Goal: Use online tool/utility: Use online tool/utility

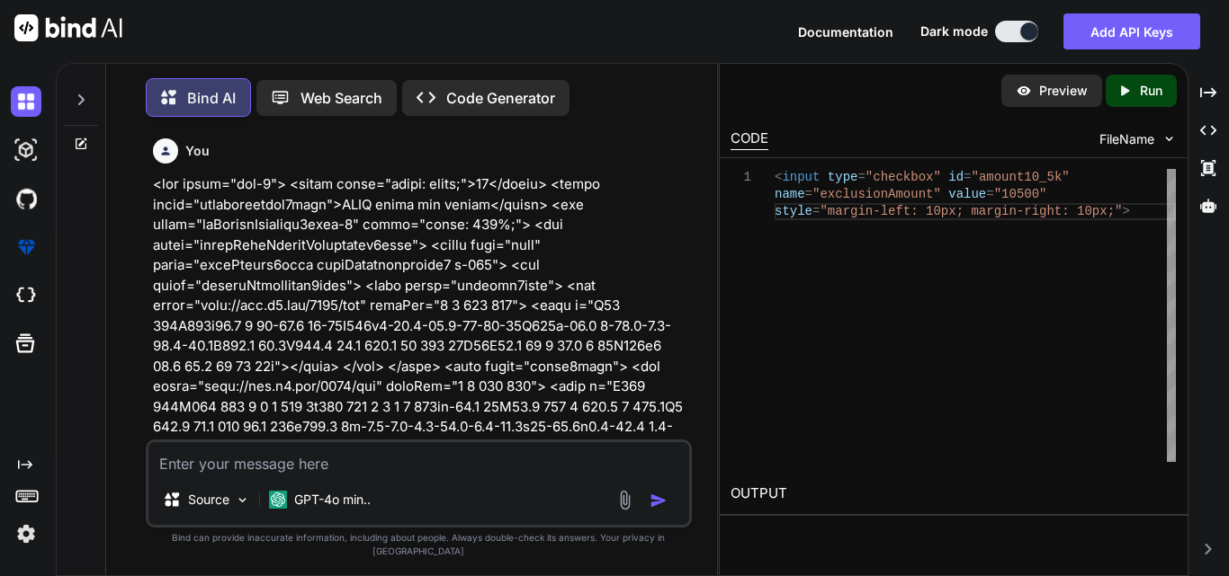
scroll to position [0, 18388]
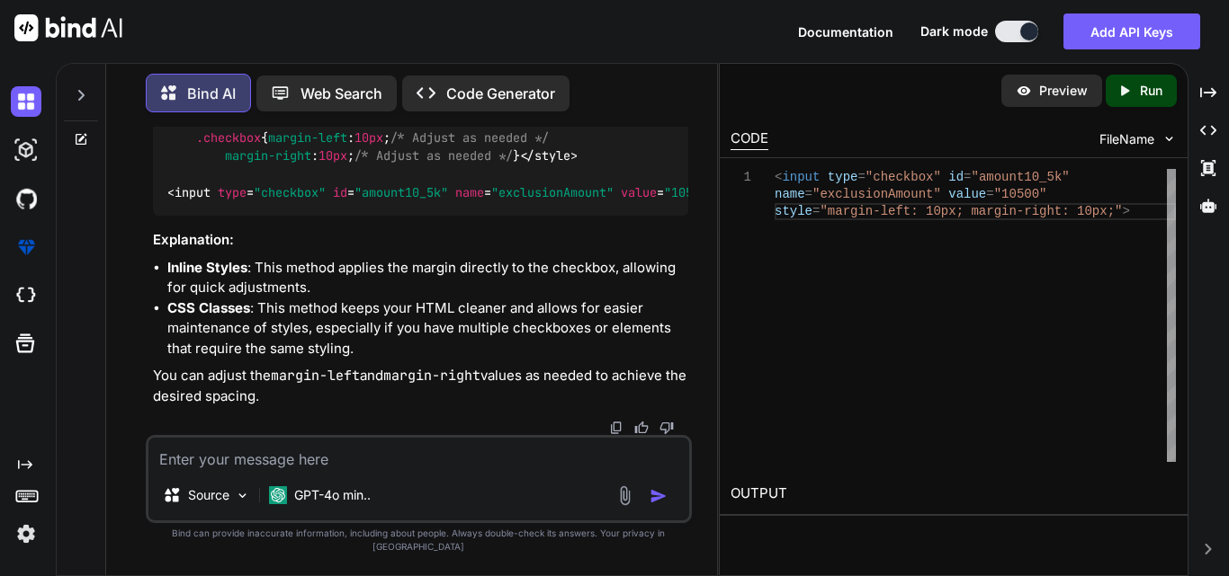
type textarea "x"
type textarea "<tr> <td style="border-right: 1px solid gray;"> <label style="color: black; fon…"
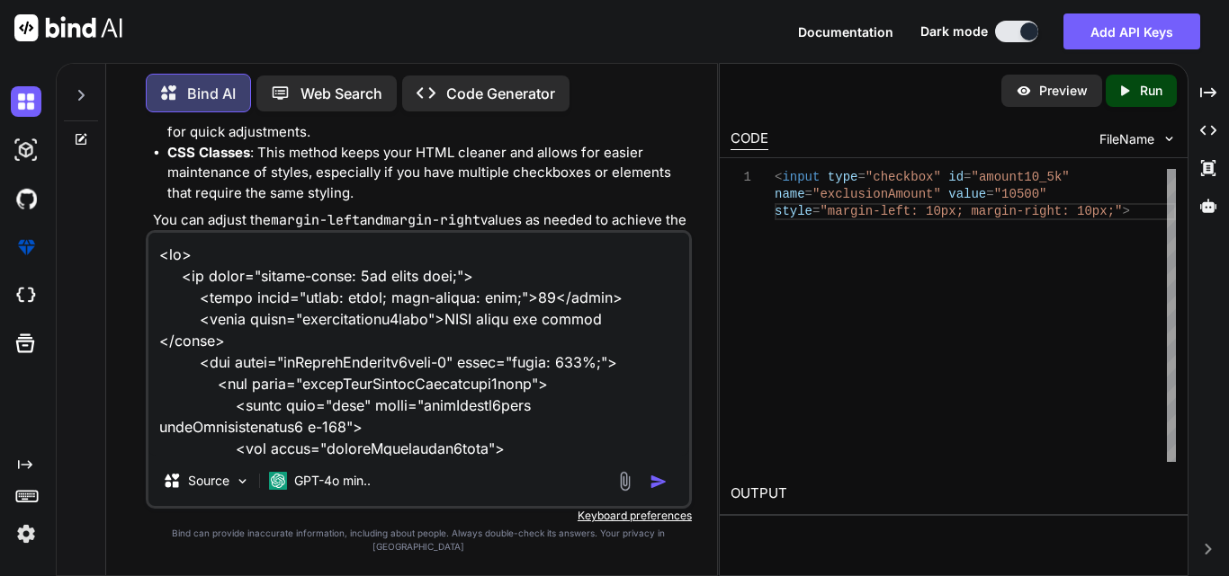
scroll to position [1362, 0]
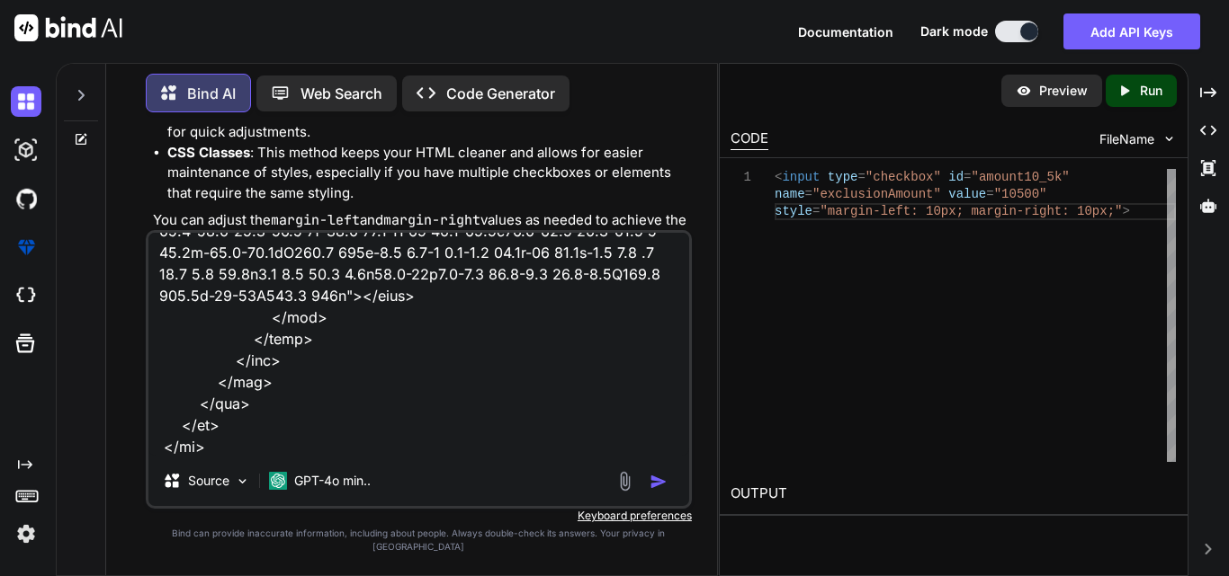
type textarea "x"
type textarea "<tr> <td style="border-right: 1px solid gray;"> <label style="color: black; fon…"
type textarea "x"
type textarea "<tr> <td style="border-right: 1px solid gray;"> <label style="color: black; fon…"
type textarea "x"
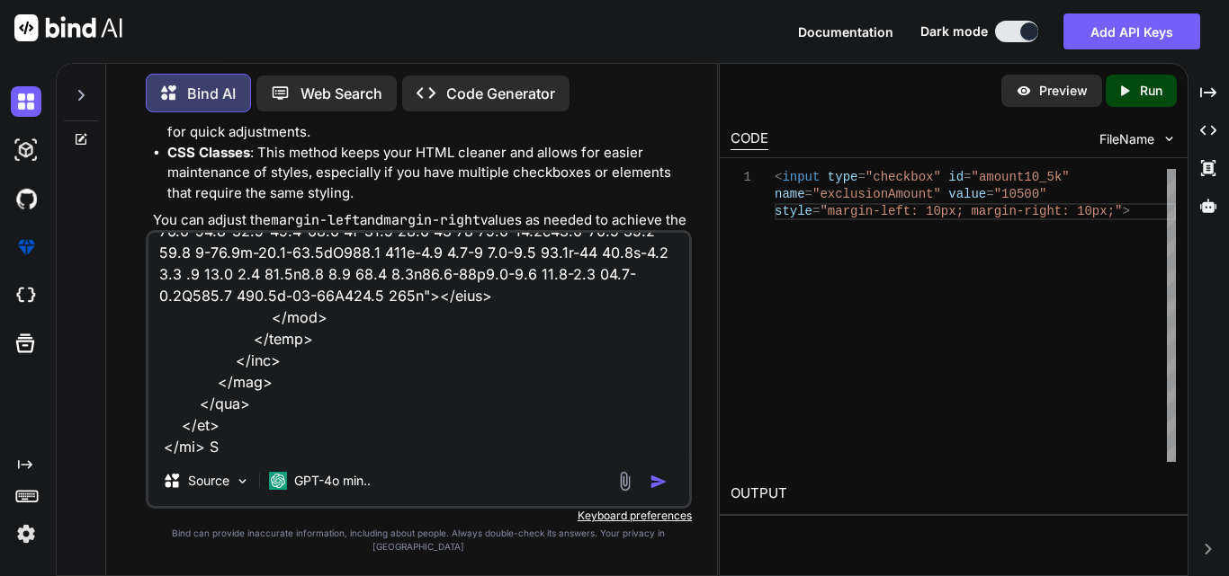
type textarea "<tr> <td style="border-right: 1px solid gray;"> <label style="color: black; fon…"
type textarea "x"
type textarea "<tr> <td style="border-right: 1px solid gray;"> <label style="color: black; fon…"
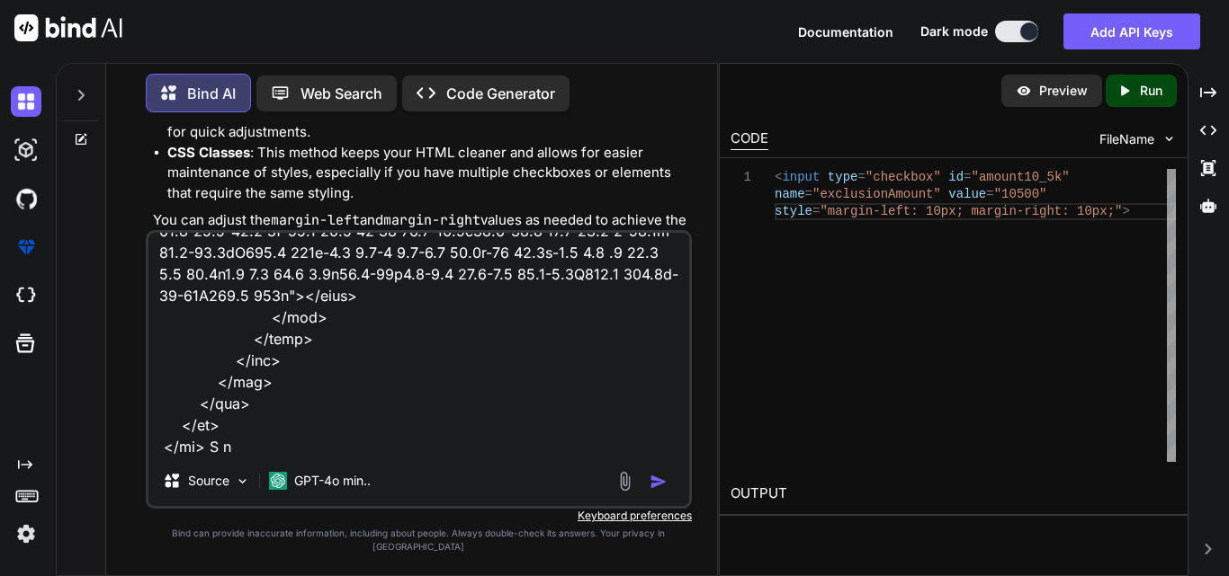
type textarea "x"
type textarea "<tr> <td style="border-right: 1px solid gray;"> <label style="color: black; fon…"
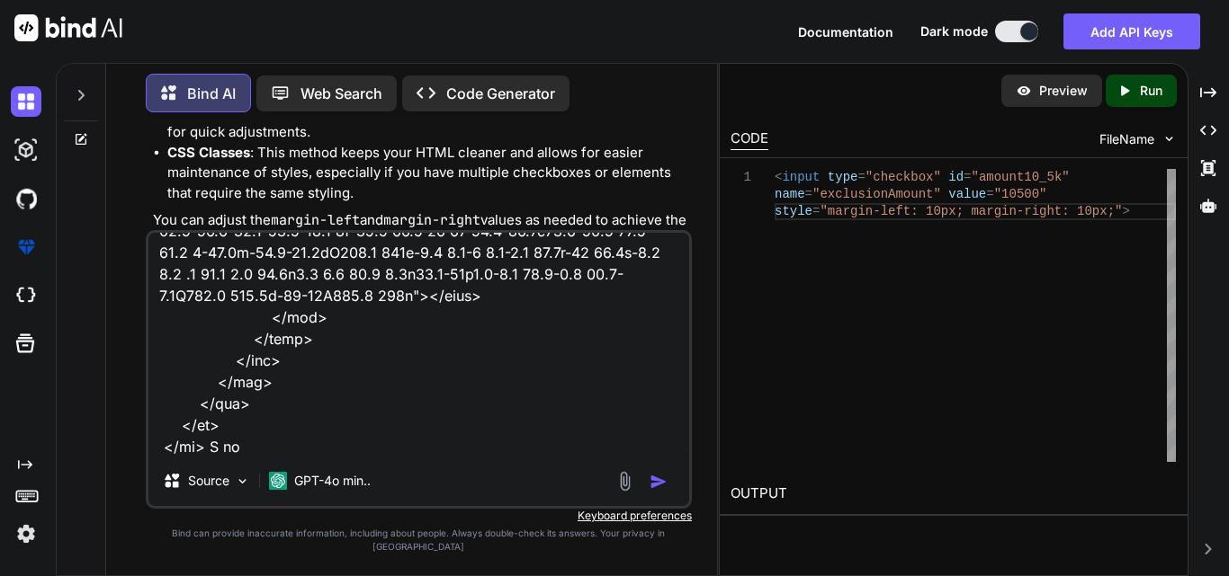
type textarea "x"
type textarea "<tr> <td style="border-right: 1px solid gray;"> <label style="color: black; fon…"
type textarea "x"
type textarea "<tr> <td style="border-right: 1px solid gray;"> <label style="color: black; fon…"
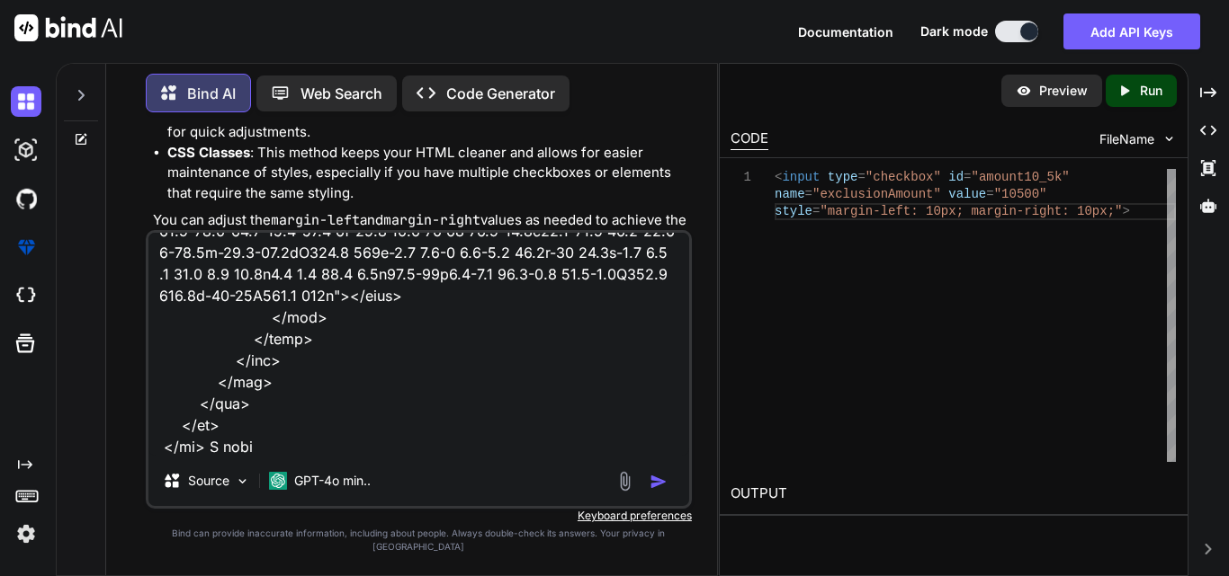
type textarea "x"
type textarea "<tr> <td style="border-right: 1px solid gray;"> <label style="color: black; fon…"
type textarea "x"
type textarea "<tr> <td style="border-right: 1px solid gray;"> <label style="color: black; fon…"
type textarea "x"
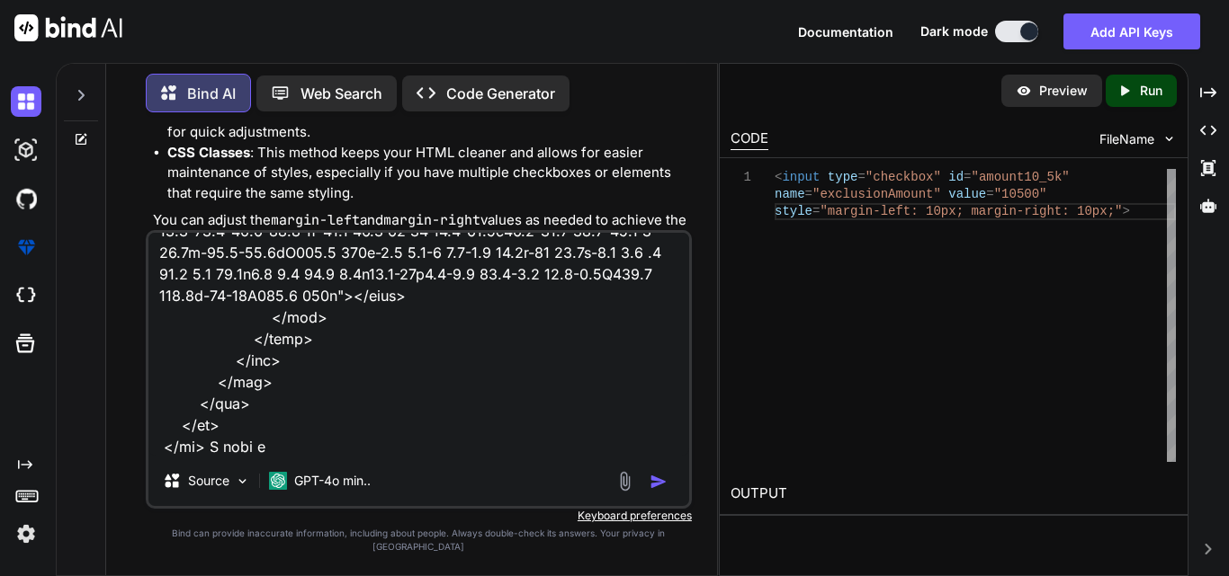
type textarea "<tr> <td style="border-right: 1px solid gray;"> <label style="color: black; fon…"
type textarea "x"
type textarea "<tr> <td style="border-right: 1px solid gray;"> <label style="color: black; fon…"
type textarea "x"
type textarea "<tr> <td style="border-right: 1px solid gray;"> <label style="color: black; fon…"
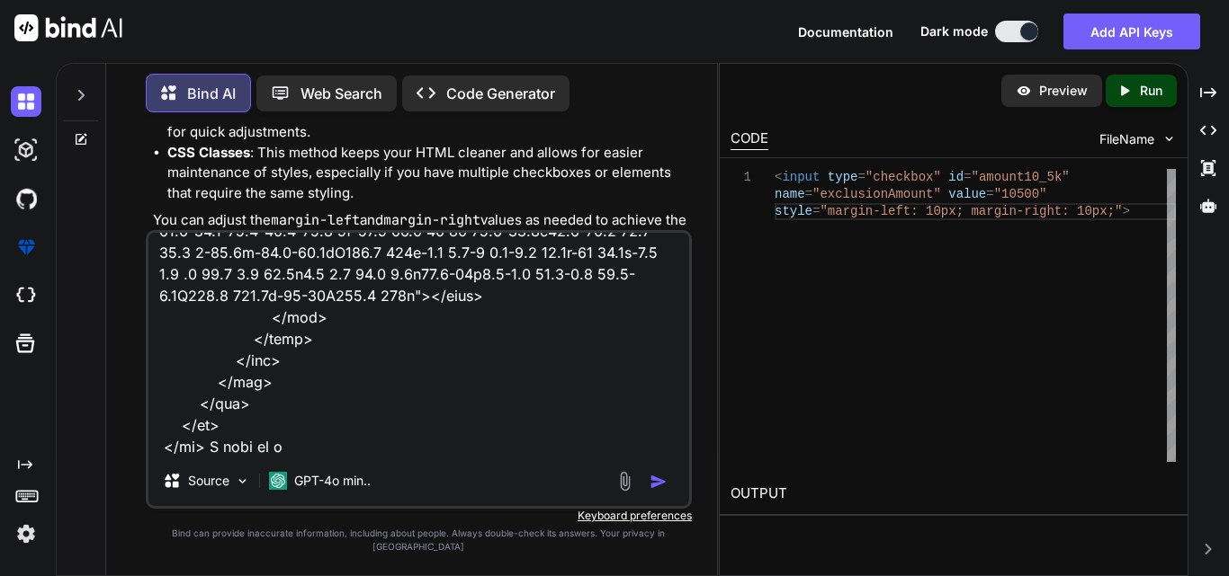
type textarea "x"
type textarea "<tr> <td style="border-right: 1px solid gray;"> <label style="color: black; fon…"
type textarea "x"
type textarea "<tr> <td style="border-right: 1px solid gray;"> <label style="color: black; fon…"
type textarea "x"
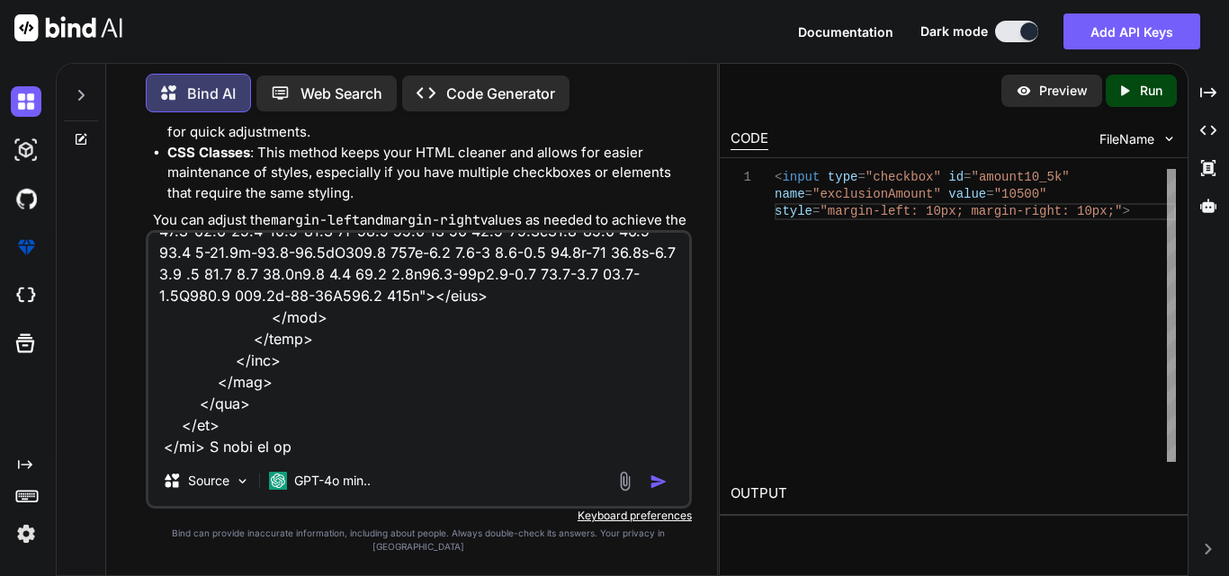
type textarea "<tr> <td style="border-right: 1px solid gray;"> <label style="color: black; fon…"
type textarea "x"
type textarea "<tr> <td style="border-right: 1px solid gray;"> <label style="color: black; fon…"
type textarea "x"
type textarea "<tr> <td style="border-right: 1px solid gray;"> <label style="color: black; fon…"
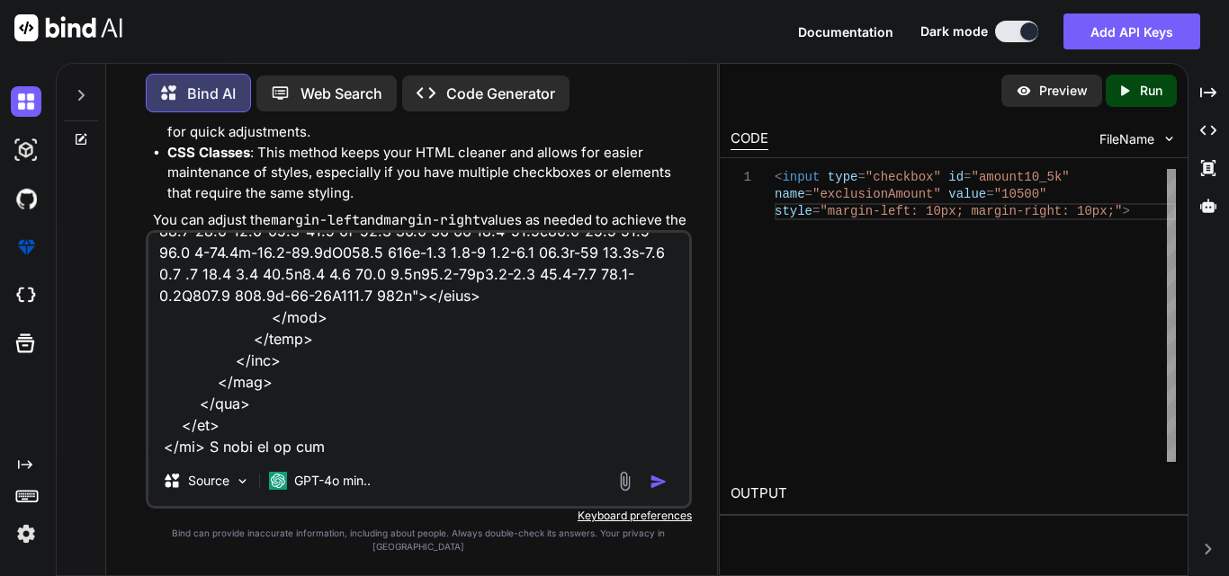
type textarea "x"
type textarea "<tr> <td style="border-right: 1px solid gray;"> <label style="color: black; fon…"
type textarea "x"
type textarea "<tr> <td style="border-right: 1px solid gray;"> <label style="color: black; fon…"
type textarea "x"
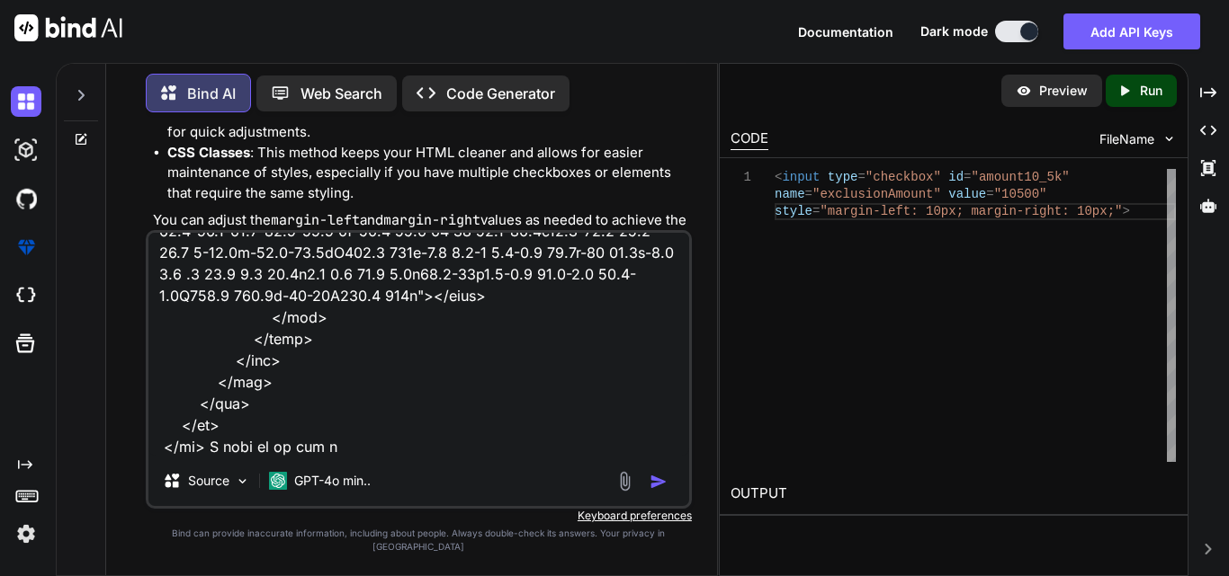
type textarea "<tr> <td style="border-right: 1px solid gray;"> <label style="color: black; fon…"
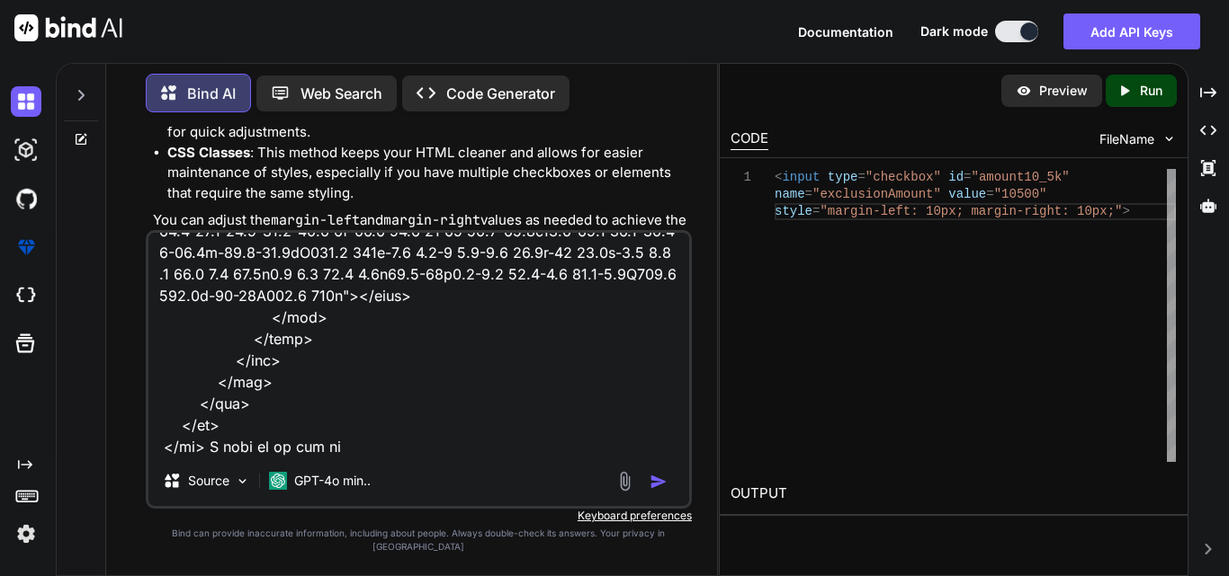
type textarea "x"
type textarea "<tr> <td style="border-right: 1px solid gray;"> <label style="color: black; fon…"
type textarea "x"
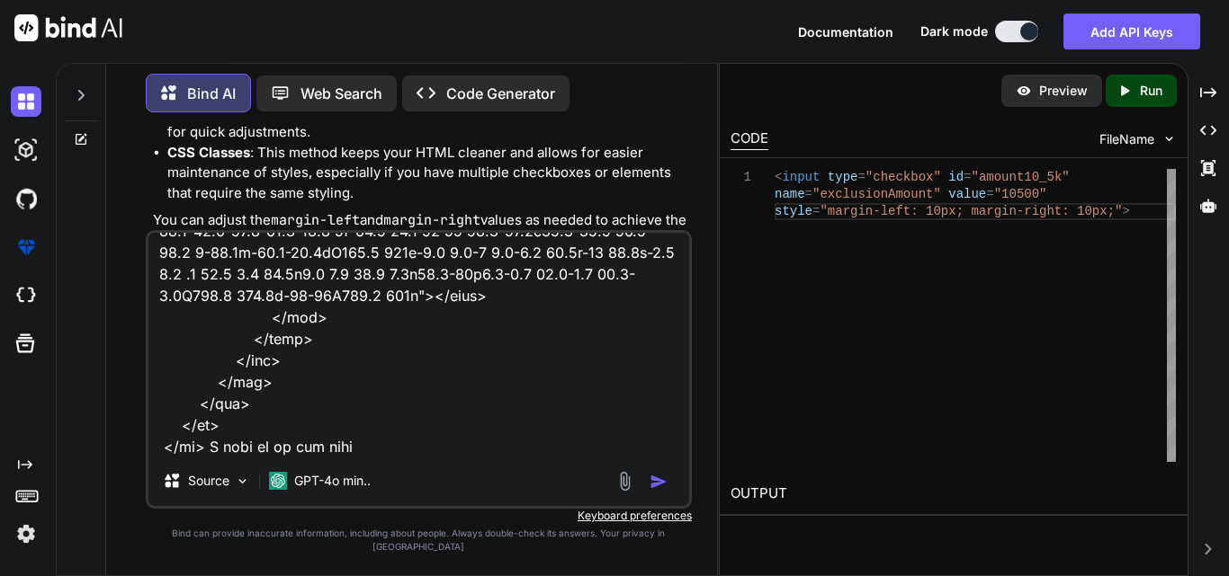
type textarea "<tr> <td style="border-right: 1px solid gray;"> <label style="color: black; fon…"
type textarea "x"
type textarea "<tr> <td style="border-right: 1px solid gray;"> <label style="color: black; fon…"
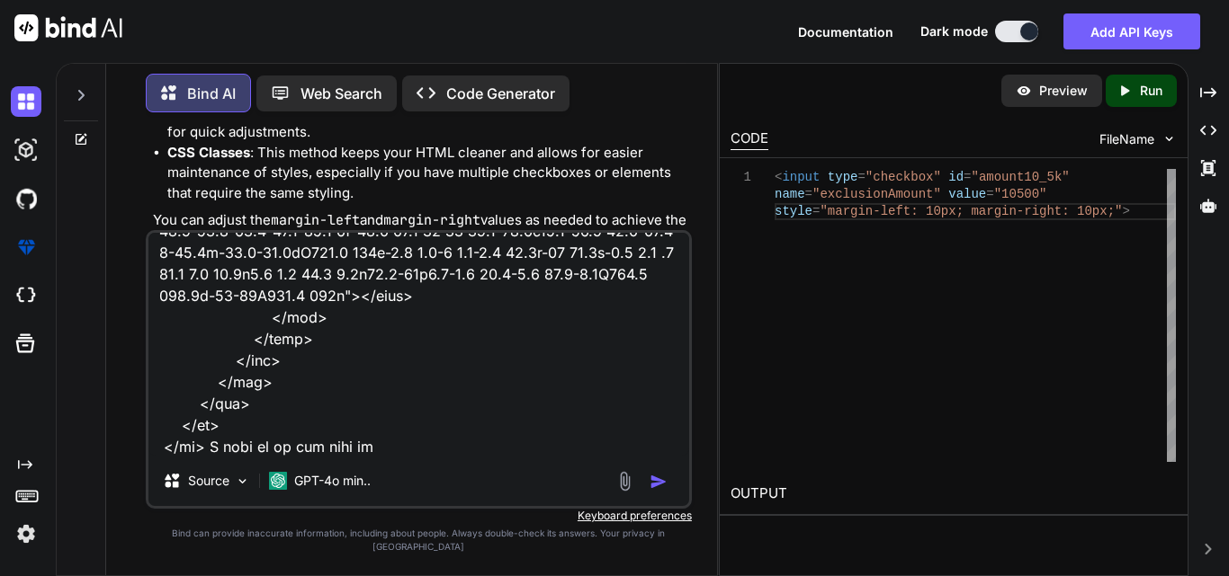
type textarea "x"
type textarea "<tr> <td style="border-right: 1px solid gray;"> <label style="color: black; fon…"
type textarea "x"
type textarea "<tr> <td style="border-right: 1px solid gray;"> <label style="color: black; fon…"
type textarea "x"
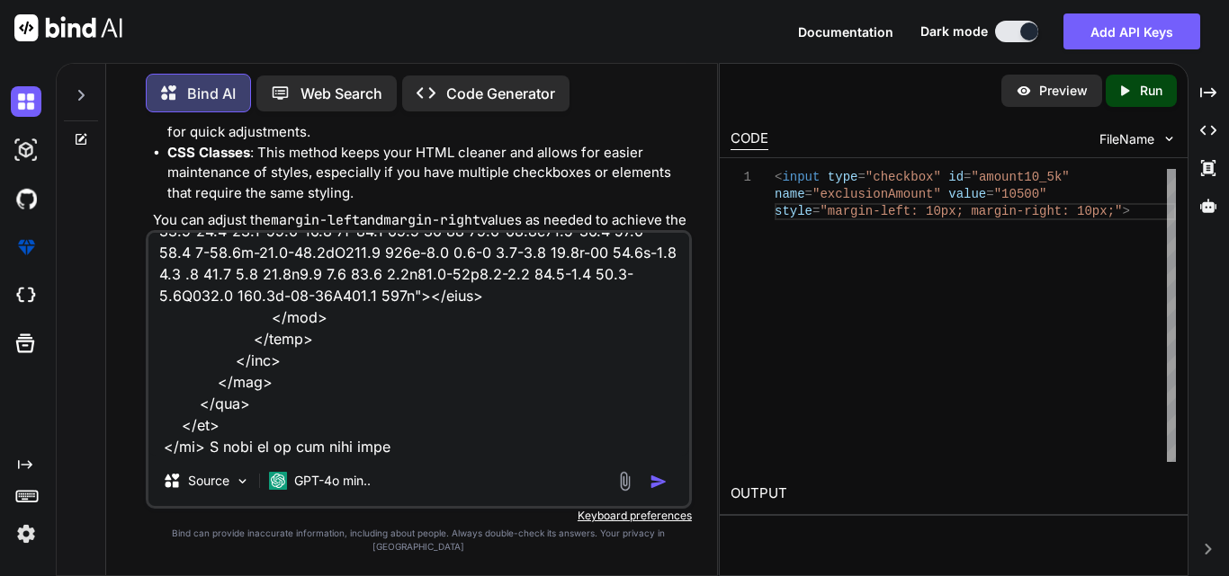
type textarea "<tr> <td style="border-right: 1px solid gray;"> <label style="color: black; fon…"
type textarea "x"
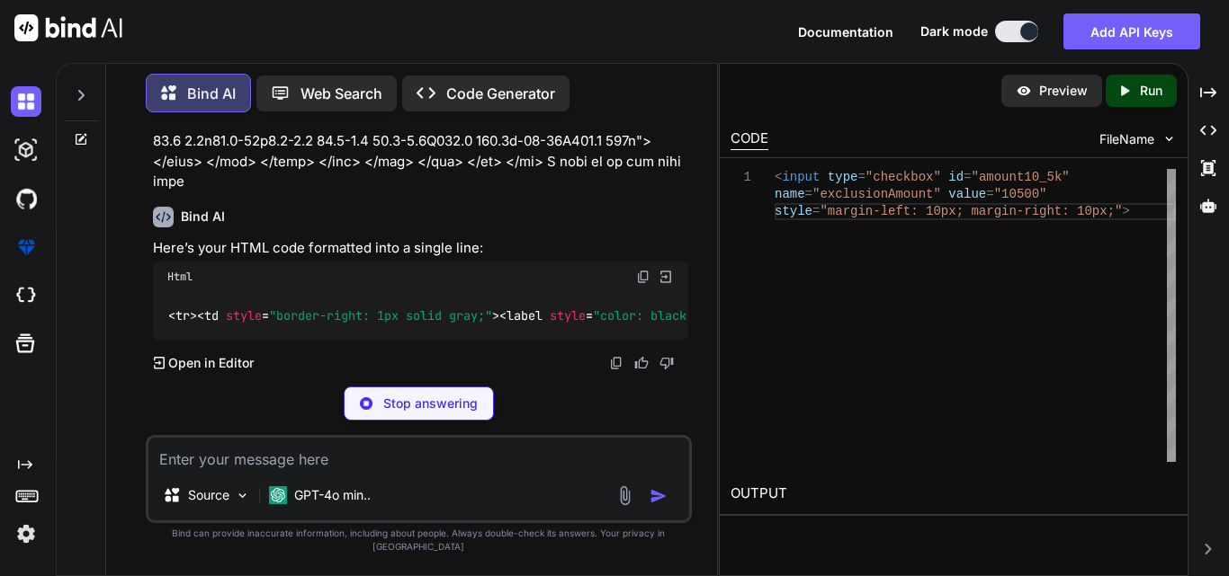
scroll to position [20927, 0]
click at [265, 469] on textarea at bounding box center [418, 454] width 541 height 32
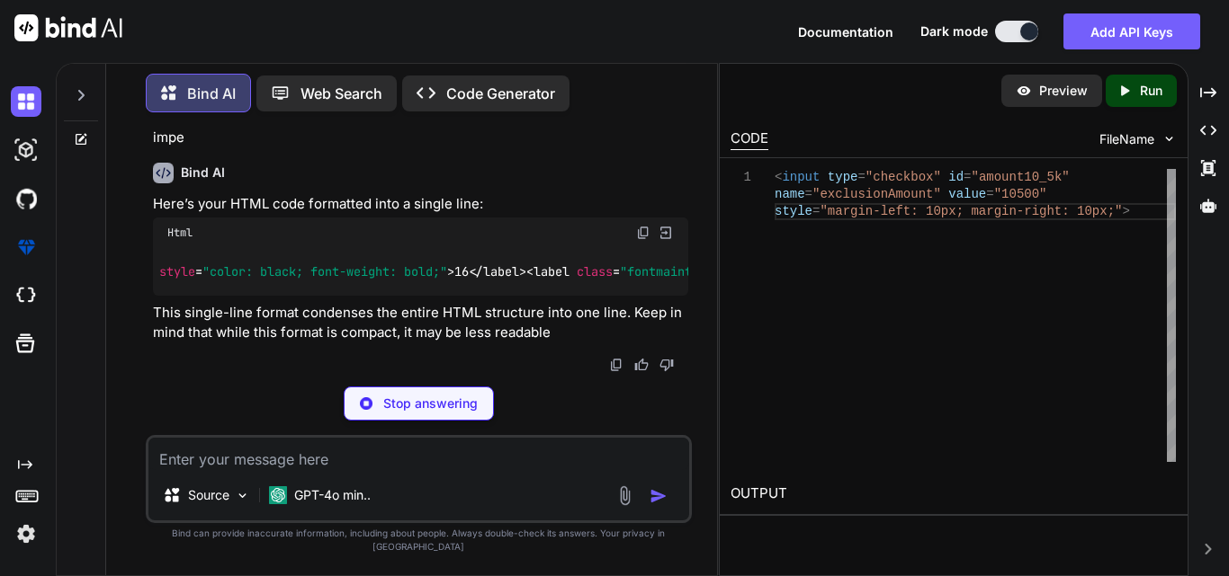
scroll to position [0, 0]
type textarea "x"
type textarea "div></td></tr>"
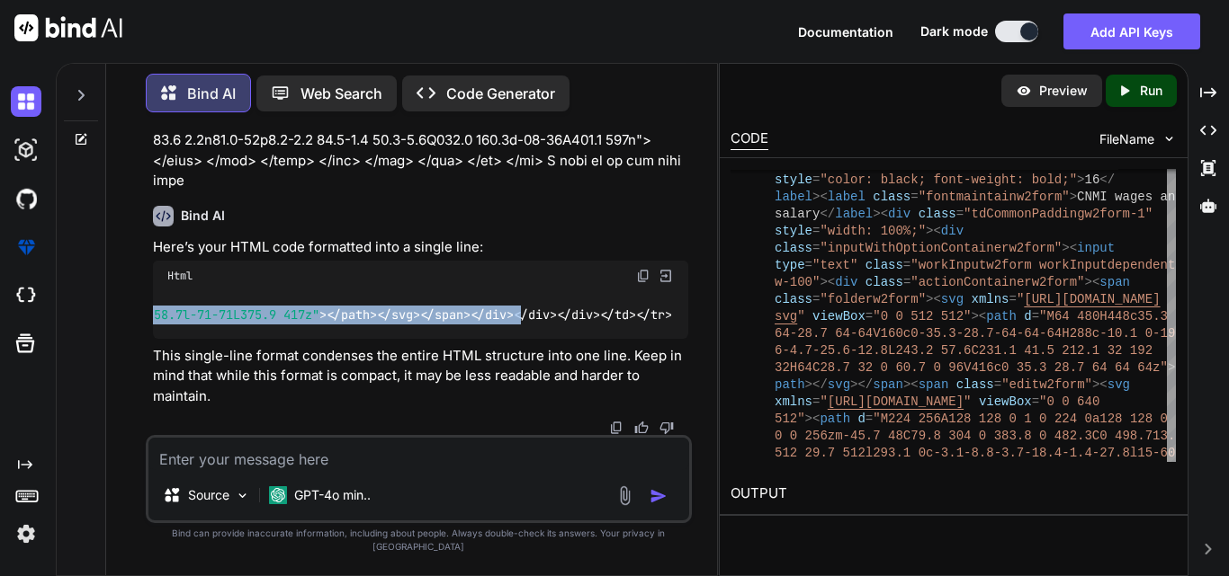
scroll to position [0, 18388]
drag, startPoint x: 166, startPoint y: 310, endPoint x: 713, endPoint y: 324, distance: 547.0
click at [713, 324] on div "You Bind AI To display the input fields in a single line, you can modify the CS…" at bounding box center [419, 351] width 596 height 449
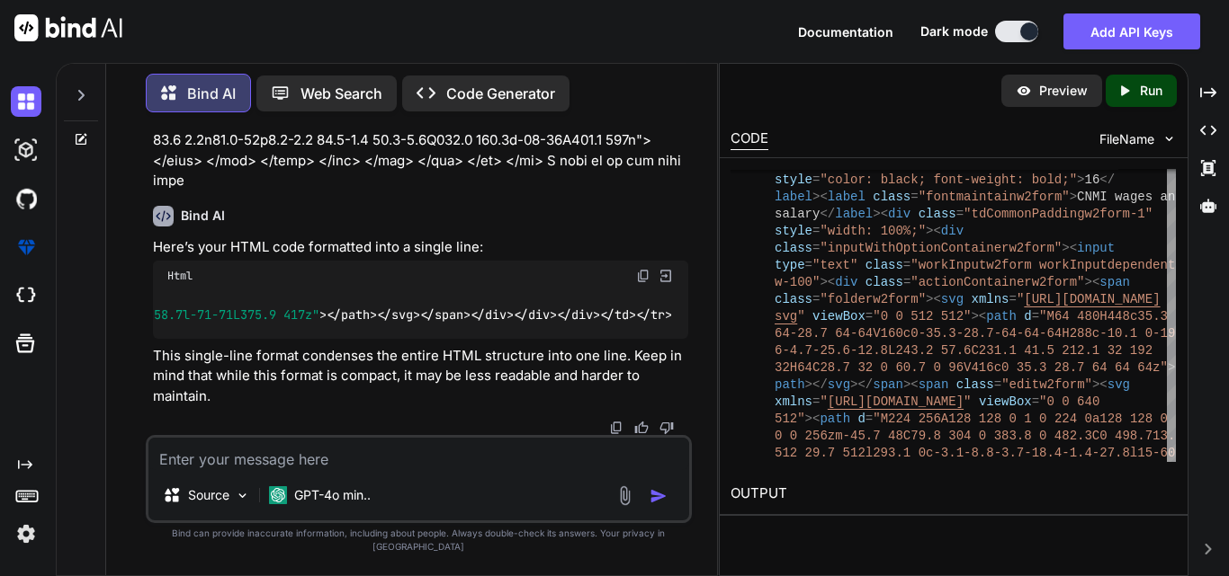
click at [253, 470] on textarea at bounding box center [418, 454] width 541 height 32
paste textarea "<tr> <td style="border-right: 1px solid gray;"> <label style="color: black; fon…"
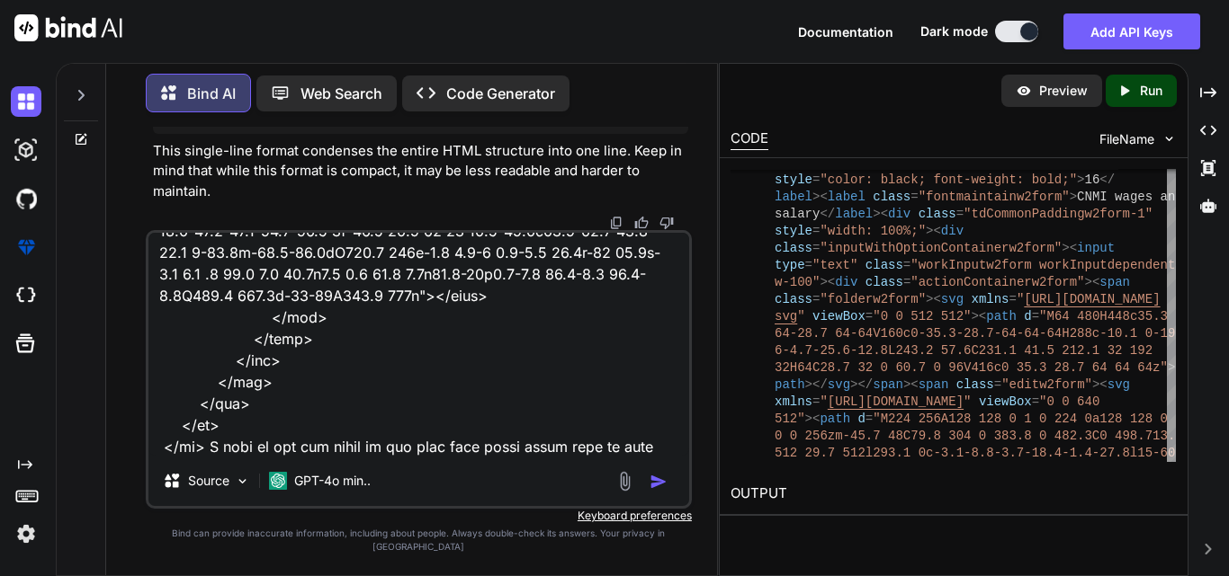
type textarea "<tr> <td style="border-right: 1px solid gray;"> <label style="color: black; fon…"
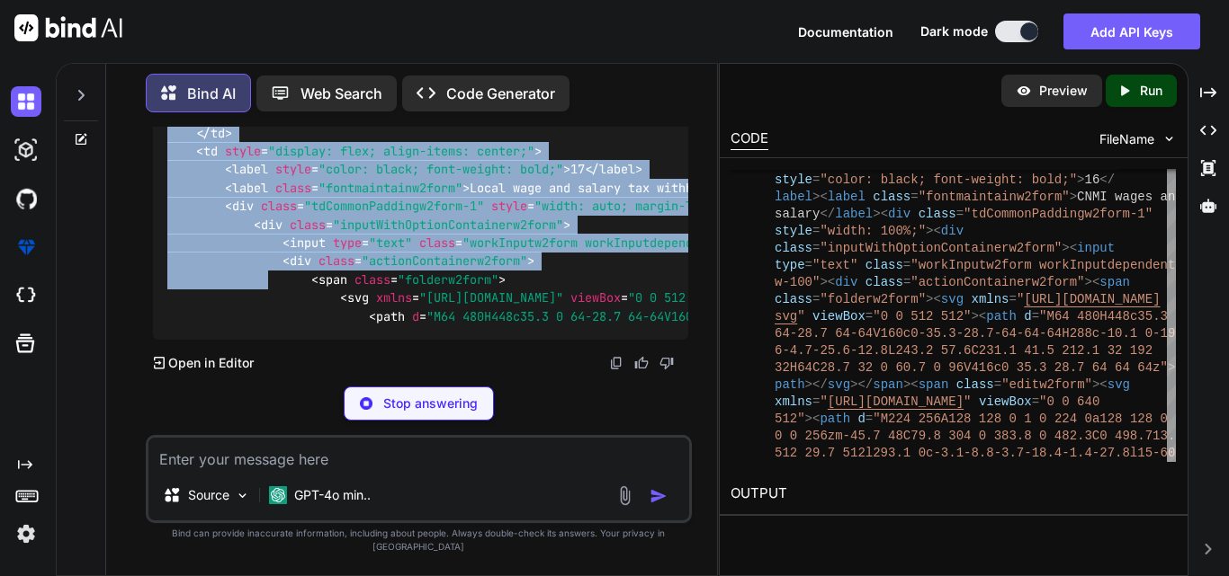
scroll to position [22624, 0]
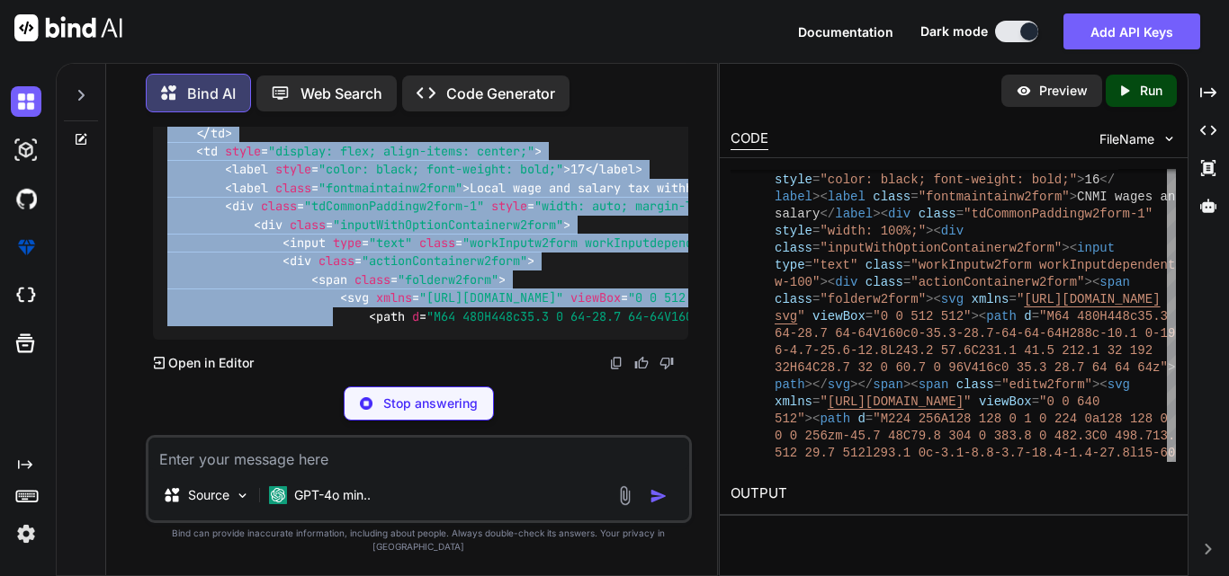
drag, startPoint x: 165, startPoint y: 236, endPoint x: 334, endPoint y: 322, distance: 189.0
click at [334, 322] on div "< tr style = "display: flex;" > < td style = "border-right: 1px solid gray; dis…" at bounding box center [420, 33] width 535 height 616
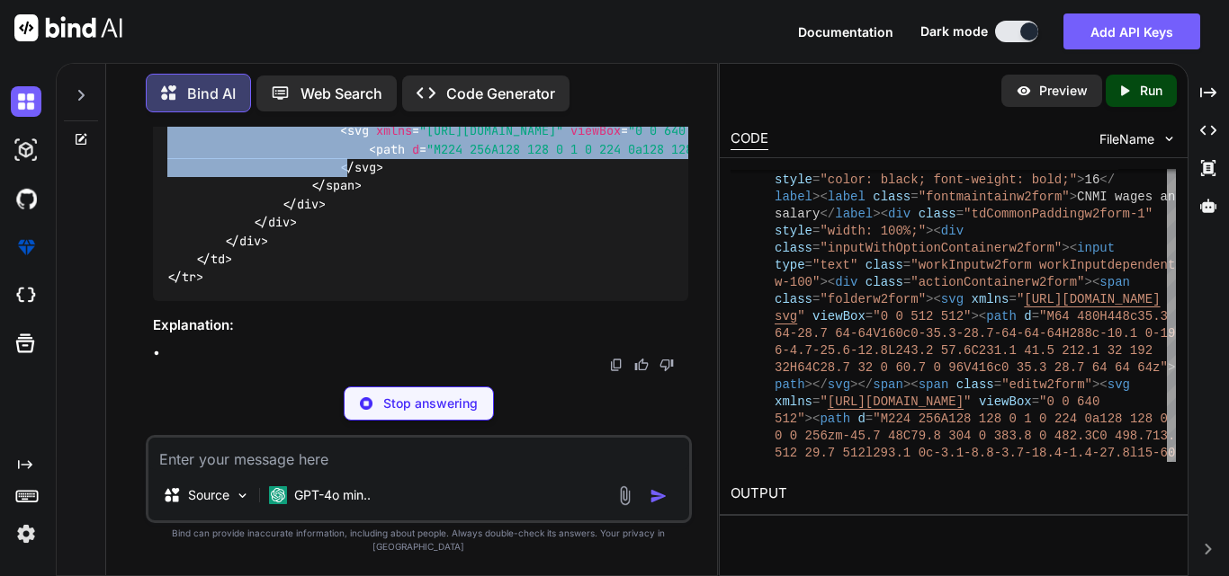
scroll to position [22806, 0]
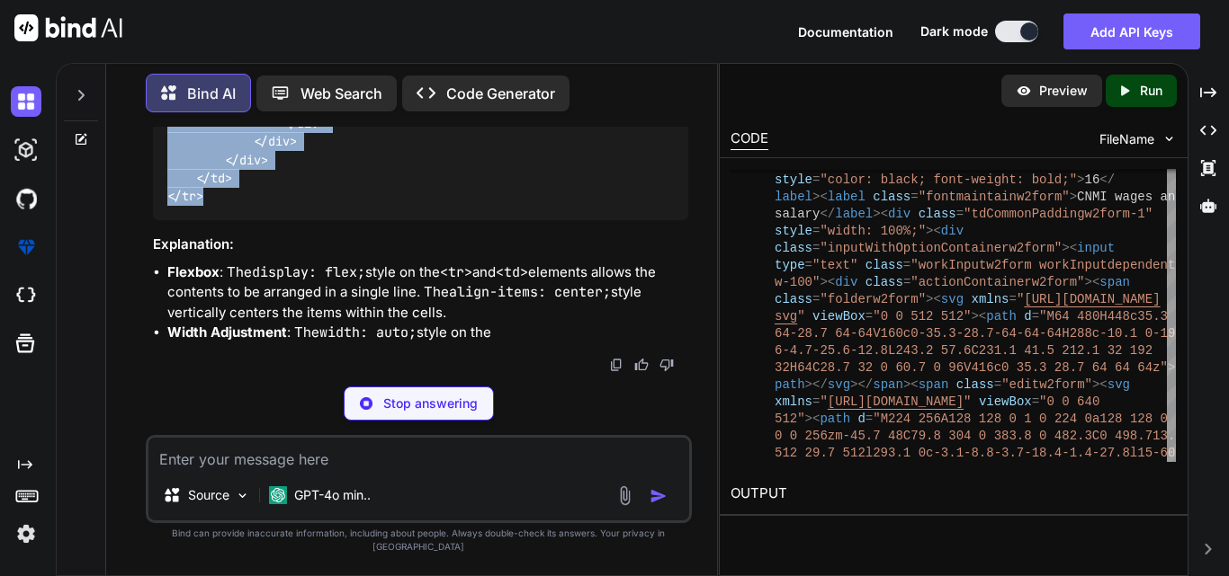
drag, startPoint x: 164, startPoint y: 285, endPoint x: 232, endPoint y: 357, distance: 99.2
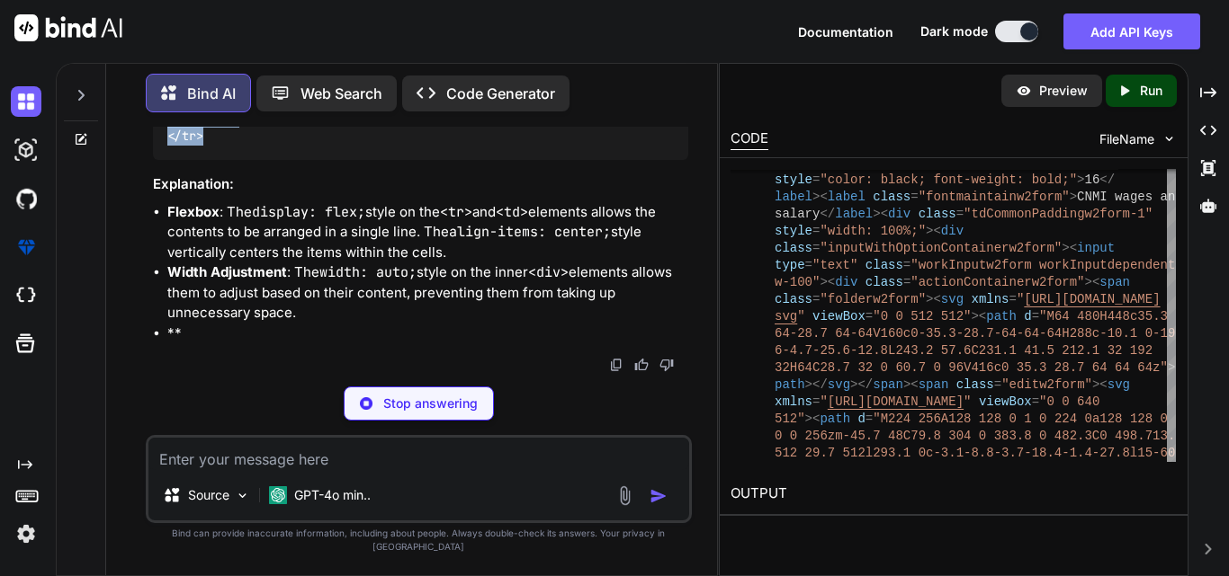
copy code "< tr style = "display: flex;" > < td style = "border-right: 1px solid gray; dis…"
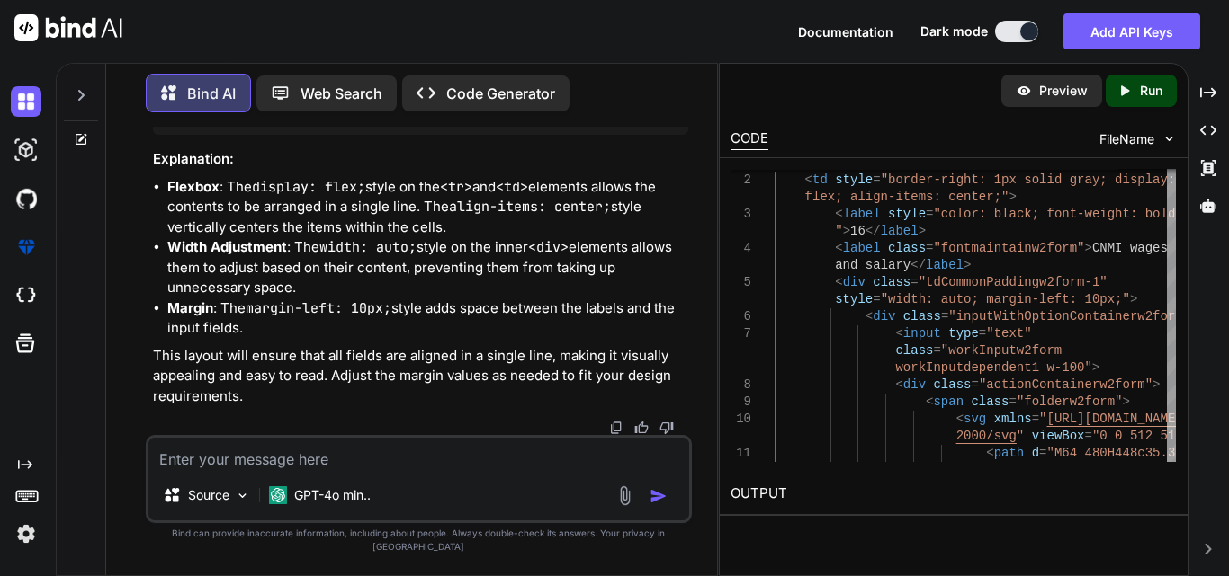
click at [337, 470] on textarea at bounding box center [418, 454] width 541 height 32
paste textarea "<tr> <td style="border-right: 1px solid gray;"> <label style="color: black; fon…"
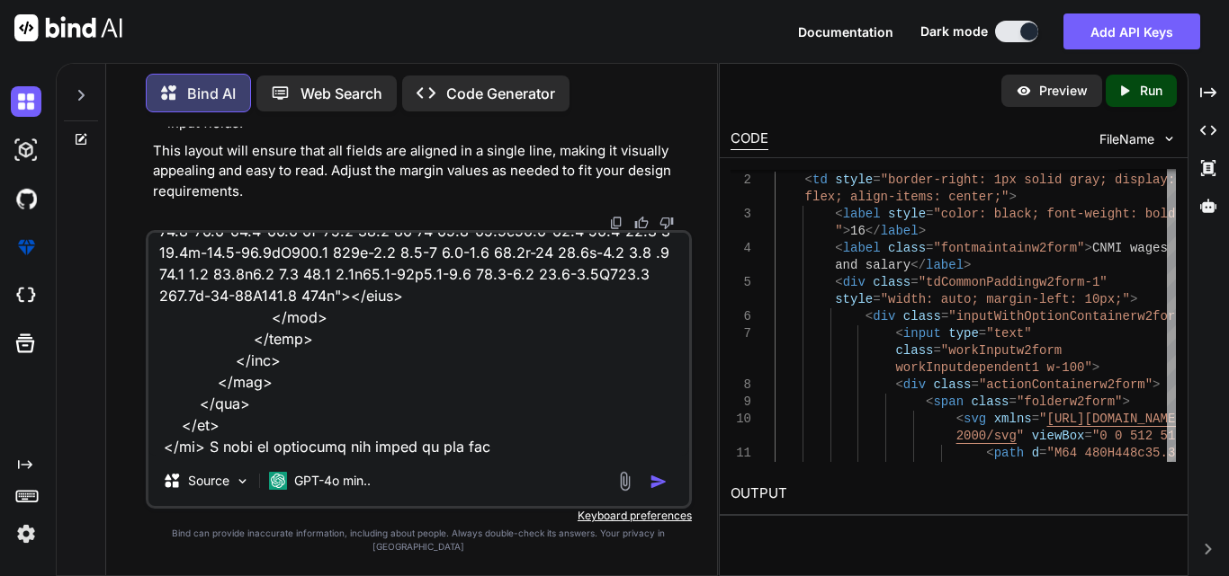
type textarea "<tr> <td style="border-right: 1px solid gray;"> <label style="color: black; fon…"
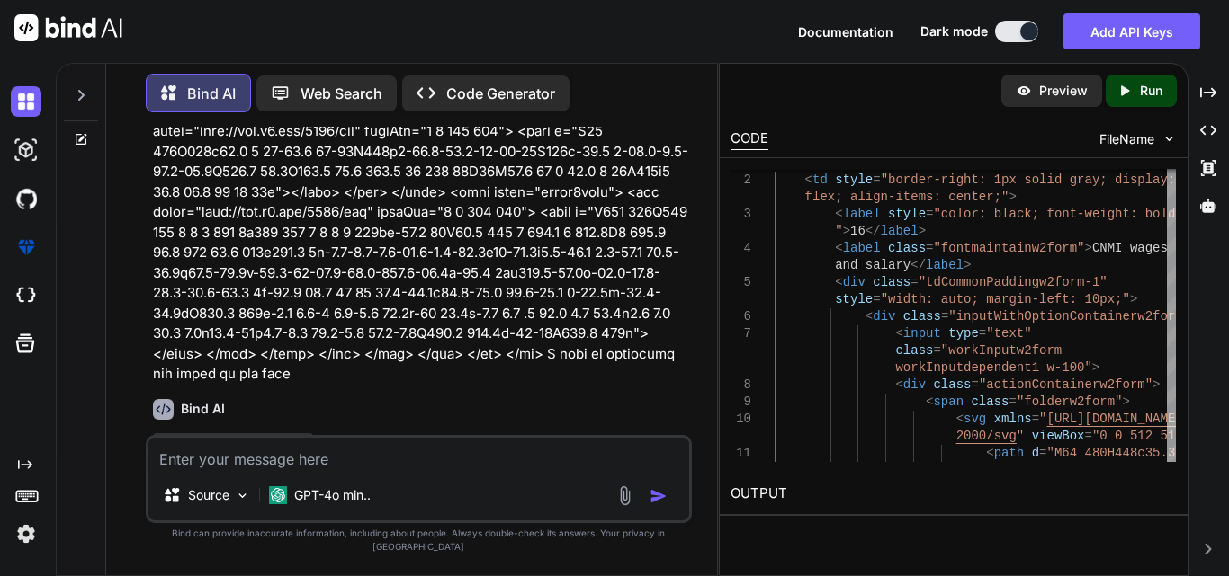
scroll to position [23371, 0]
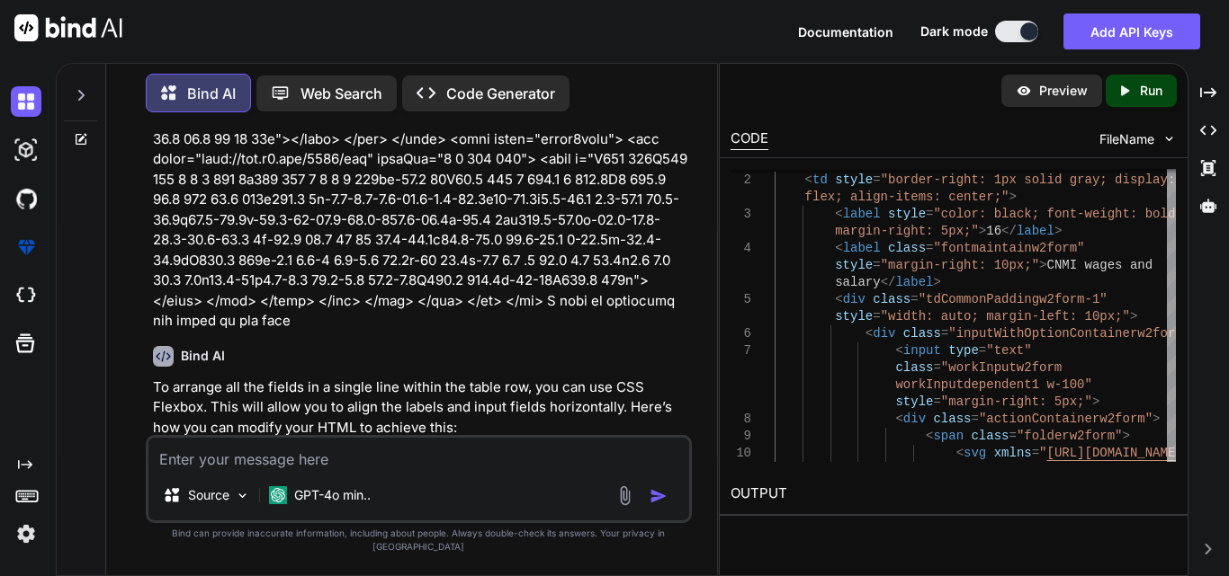
click at [289, 470] on textarea at bounding box center [418, 454] width 541 height 32
paste textarea "<td style="border-right: 1px solid gray;"> <label style="color: black; font-wei…"
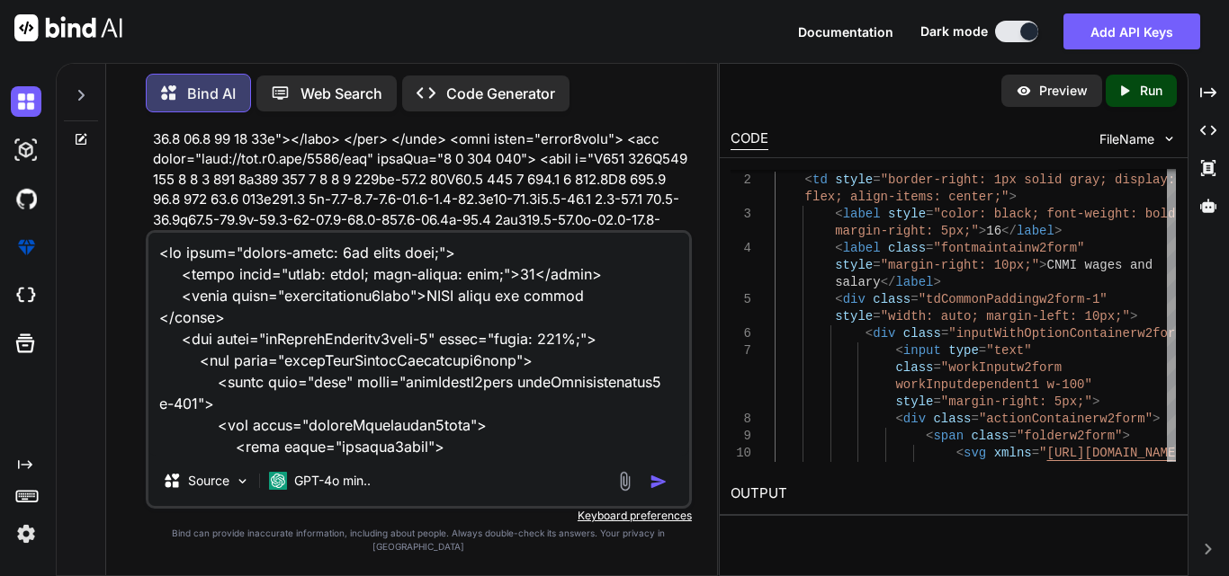
scroll to position [0, 0]
drag, startPoint x: 172, startPoint y: 291, endPoint x: 218, endPoint y: 331, distance: 60.6
click at [218, 331] on textarea at bounding box center [418, 344] width 541 height 223
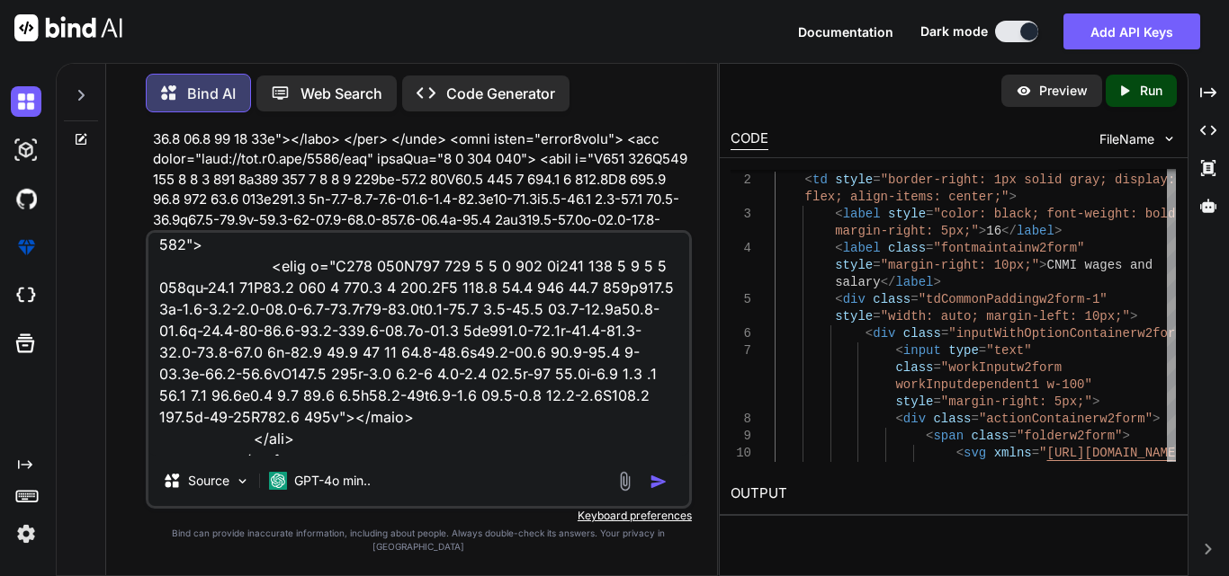
scroll to position [543, 0]
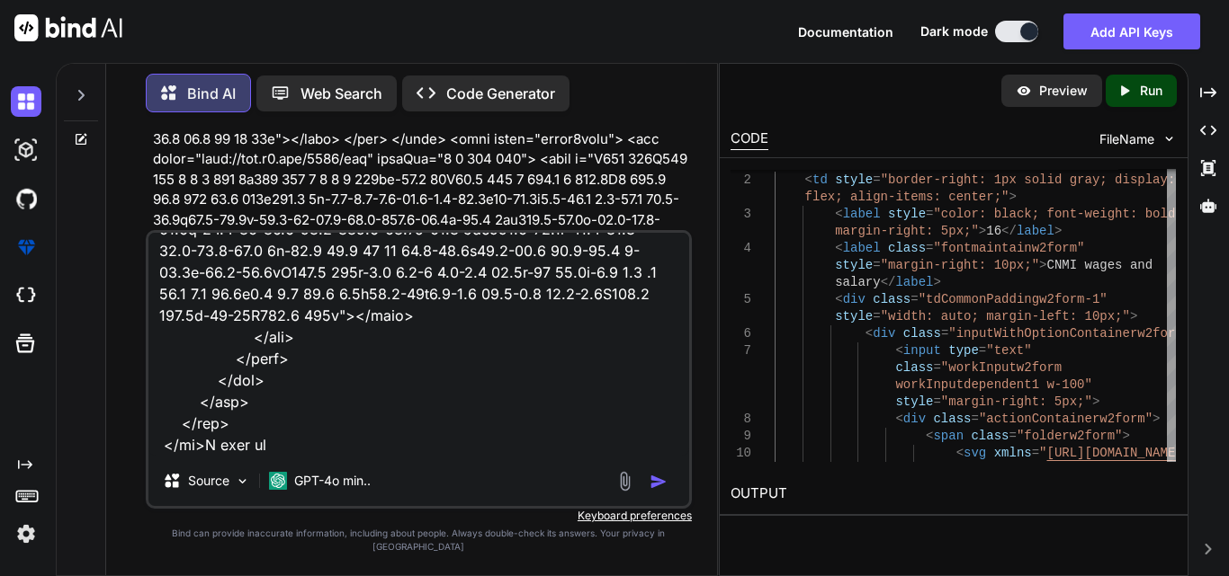
click at [285, 456] on textarea at bounding box center [418, 344] width 541 height 223
paste textarea "<label style="color: black; font-weight: bold;">16</label> <label class="fontma…"
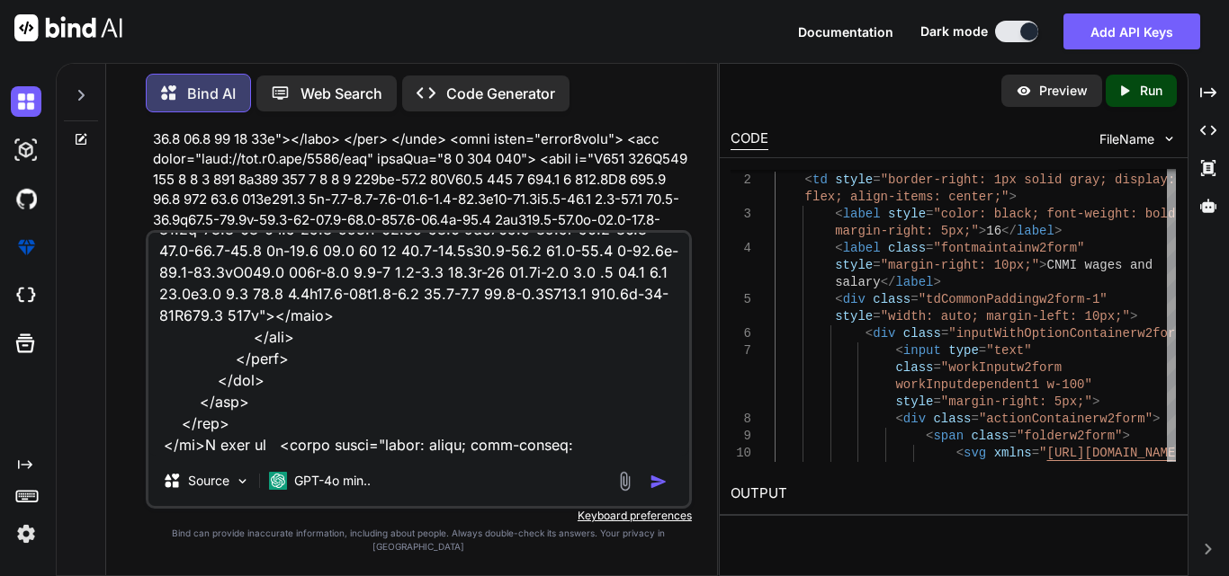
scroll to position [585, 0]
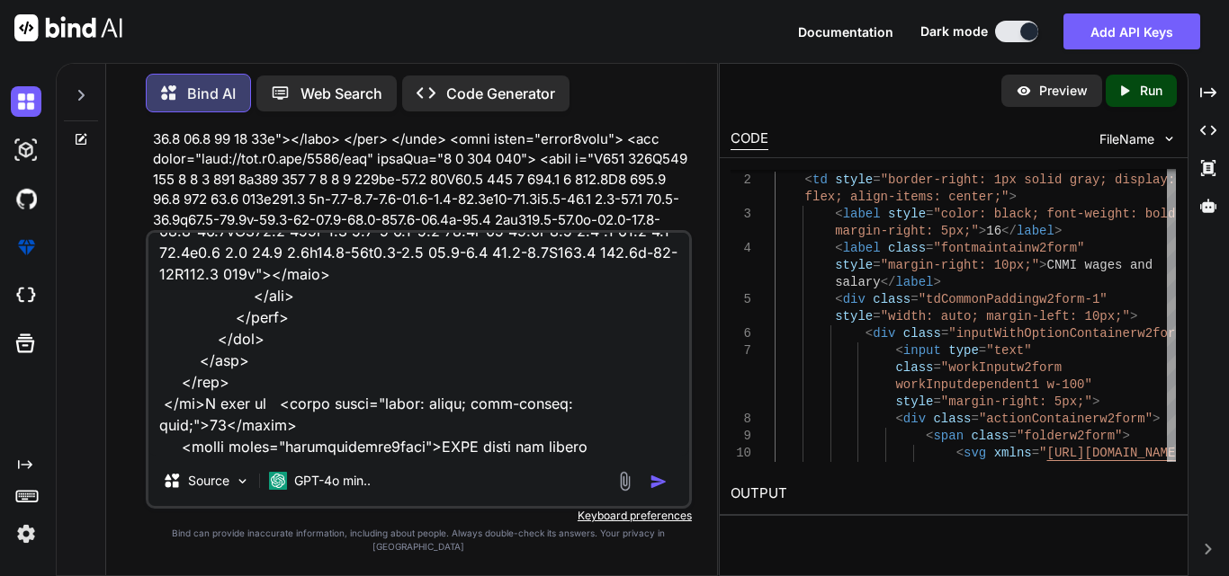
type textarea "<td style="border-right: 1px solid gray;"> <label style="color: black; font-wei…"
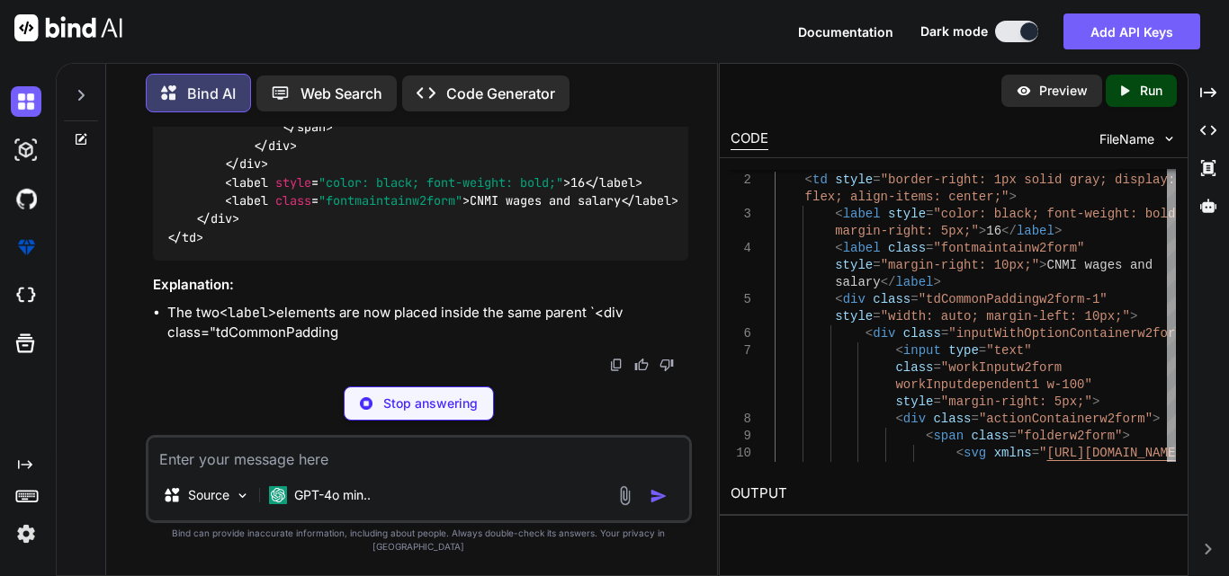
scroll to position [26314, 0]
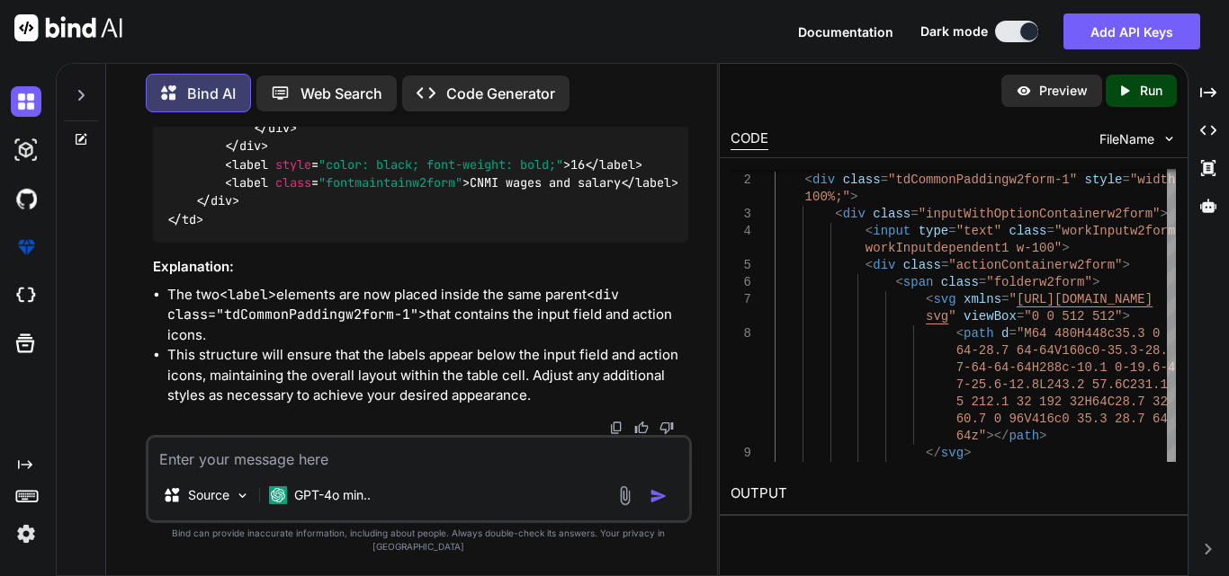
click at [201, 470] on textarea at bounding box center [418, 454] width 541 height 32
paste textarea "<td style="border-right: 1px solid gray;"> <label style="color: black; font-wei…"
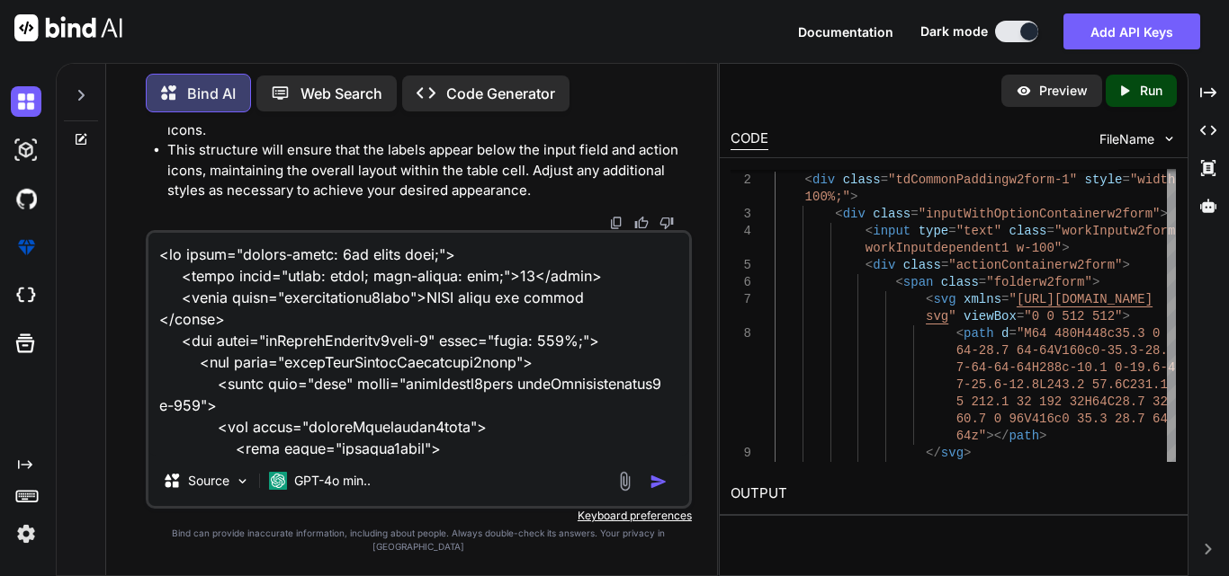
scroll to position [541, 0]
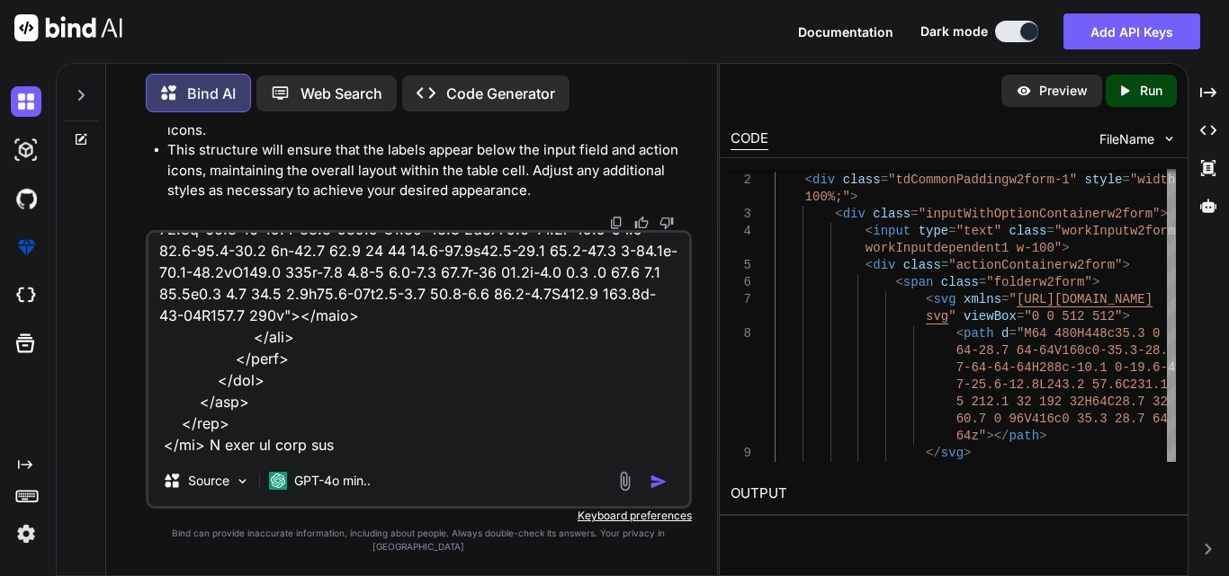
paste textarea "<td style="border-right: 1px solid gray;"> <label style="color: black; font-wei…"
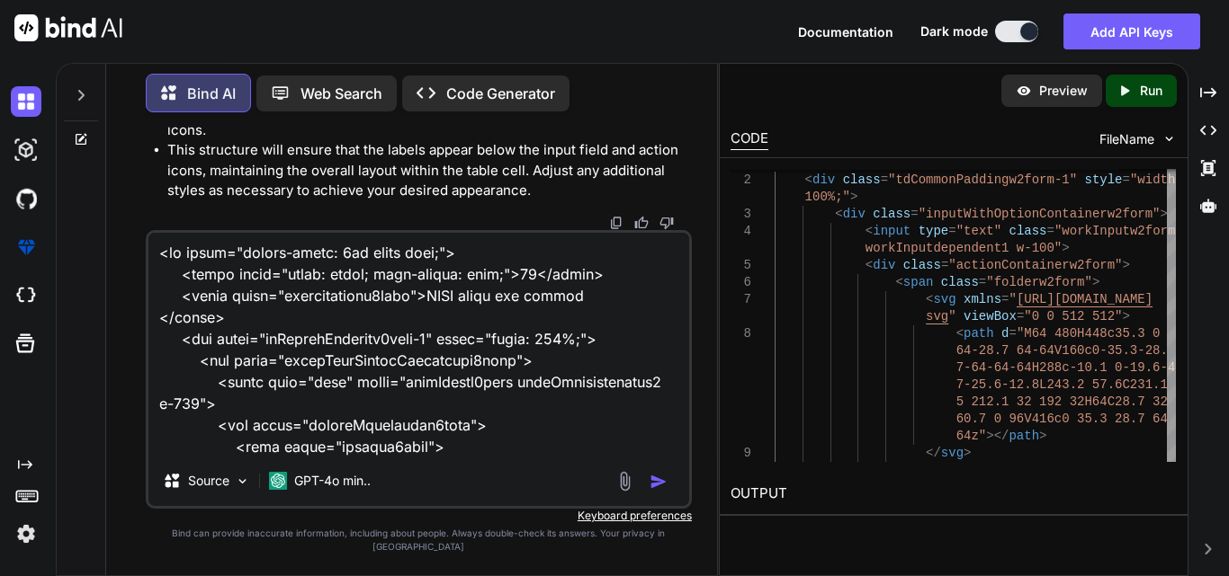
scroll to position [0, 0]
drag, startPoint x: 174, startPoint y: 288, endPoint x: 222, endPoint y: 330, distance: 64.4
click at [222, 330] on textarea at bounding box center [418, 344] width 541 height 223
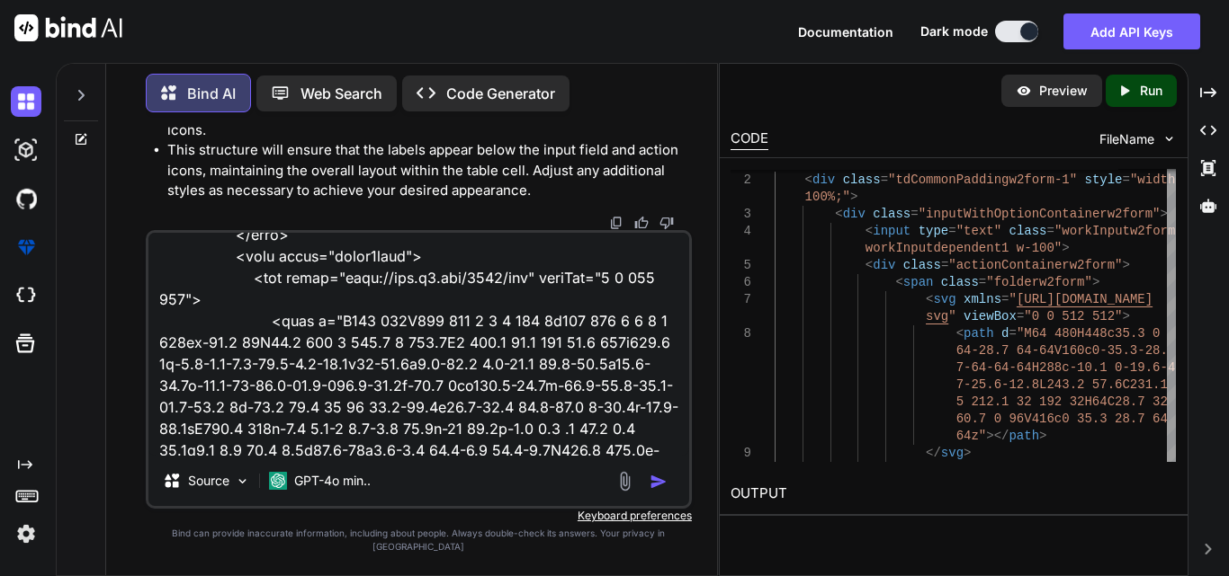
scroll to position [1277, 0]
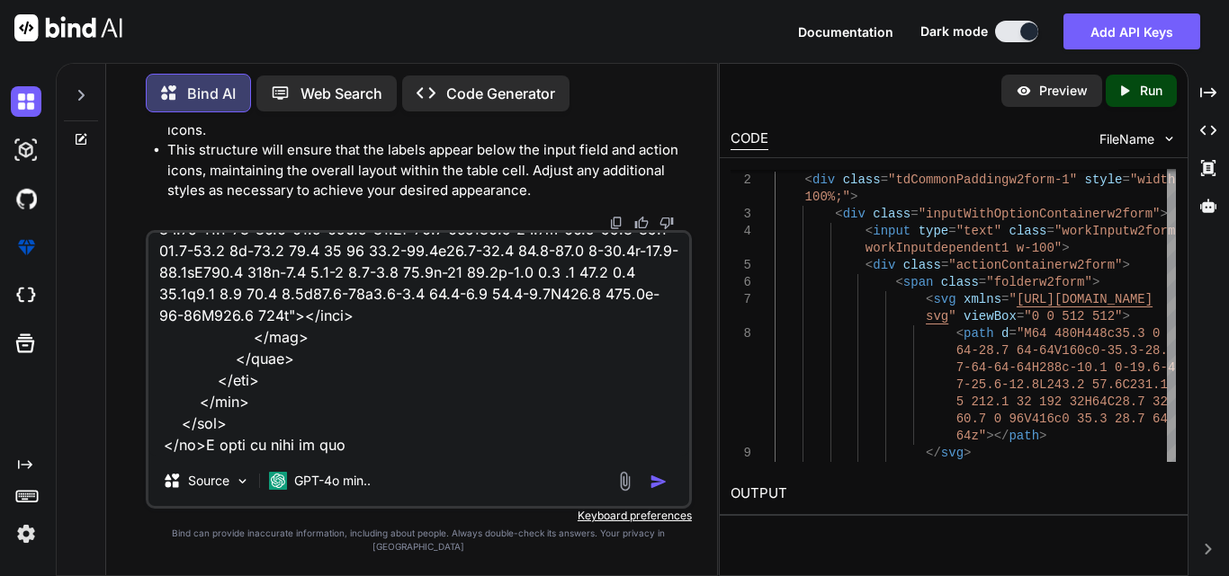
click at [344, 456] on textarea at bounding box center [418, 344] width 541 height 223
paste textarea "<label style="color: black; font-weight: bold;">16</label> <label class="fontma…"
type textarea "<td style="border-right: 1px solid gray;"> <label style="color: black; font-wei…"
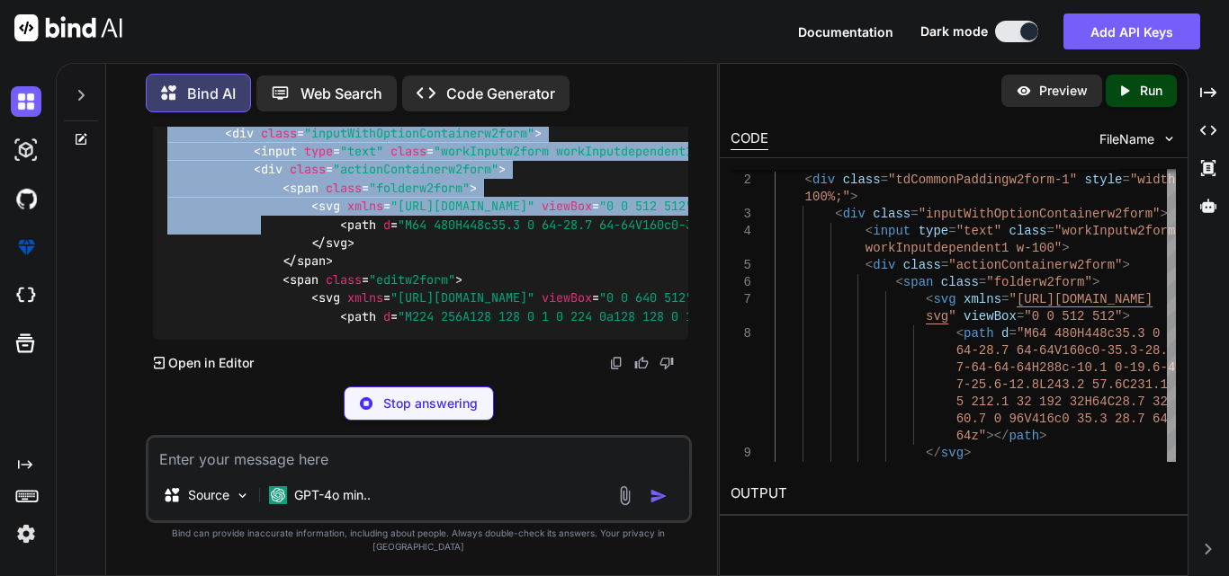
scroll to position [27744, 0]
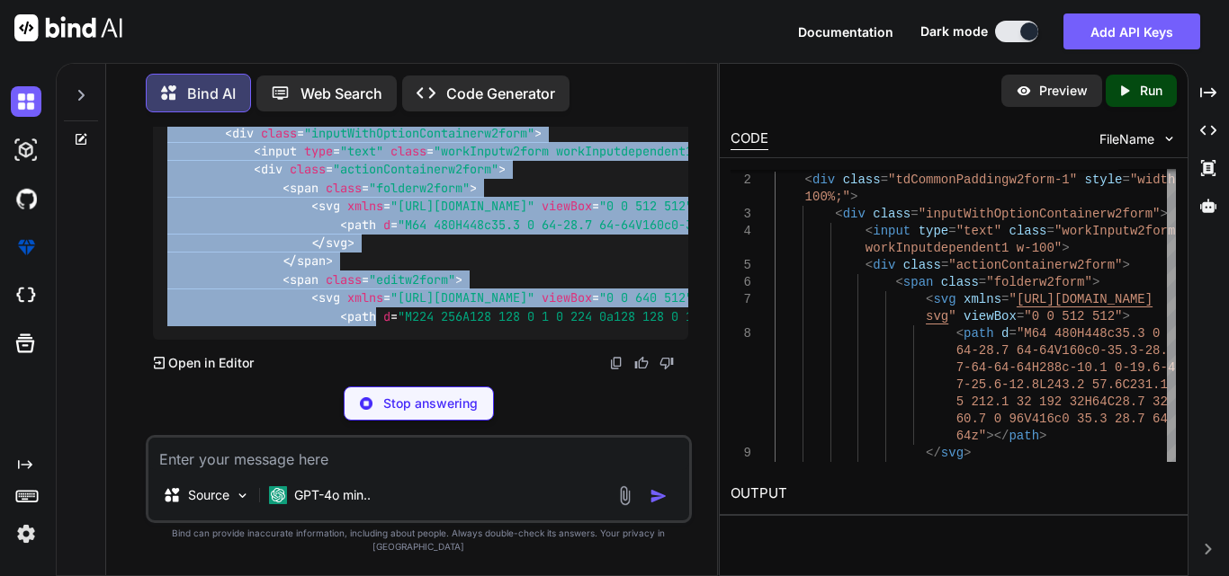
drag, startPoint x: 167, startPoint y: 178, endPoint x: 377, endPoint y: 335, distance: 262.1
click at [377, 335] on div "< td style = "border-right: 1px solid gray;" > < div class = "tdCommonPaddingw2…" at bounding box center [420, 188] width 535 height 304
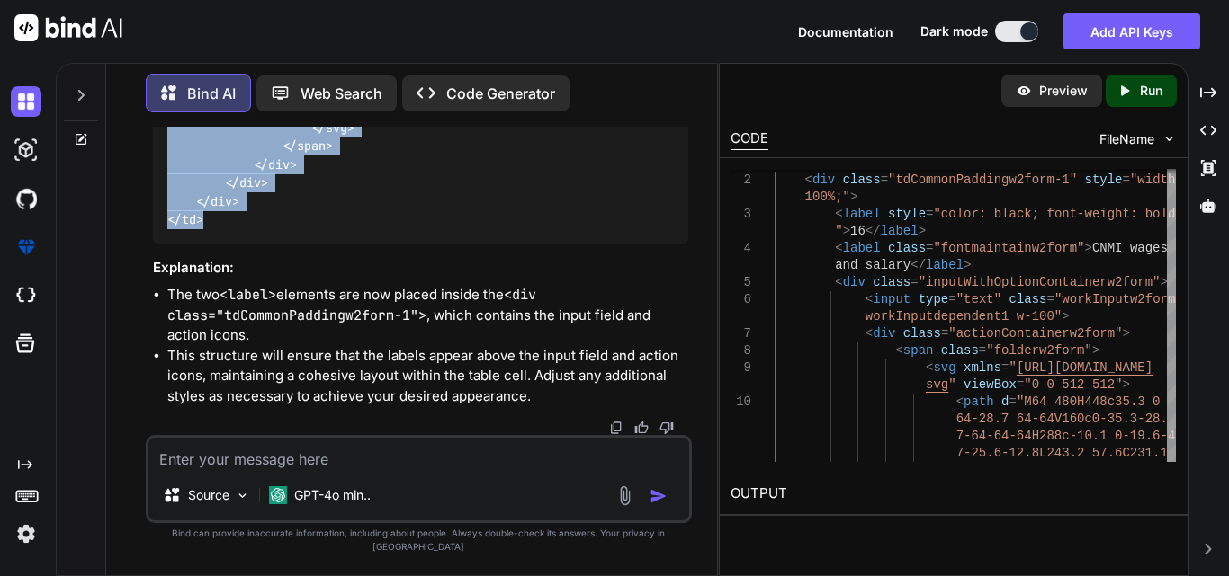
scroll to position [27500, 0]
drag, startPoint x: 207, startPoint y: 224, endPoint x: 167, endPoint y: 299, distance: 85.3
click at [167, 243] on div "< td style = "border-right: 1px solid gray;" > < div class = "tdCommonPaddingw2…" at bounding box center [420, 36] width 535 height 414
copy code "< td style = "border-right: 1px solid gray;" > < div class = "tdCommonPaddingw2…"
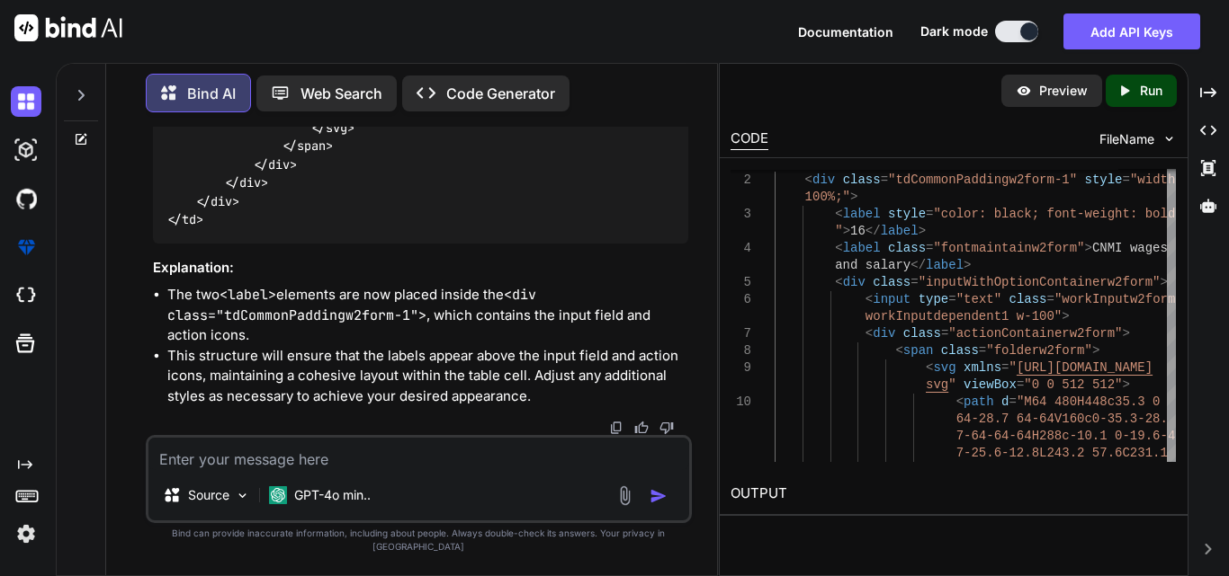
click at [277, 470] on textarea at bounding box center [418, 454] width 541 height 32
paste textarea "<td> <label style="color: black; font-weight: bold;">17</label> <label class="f…"
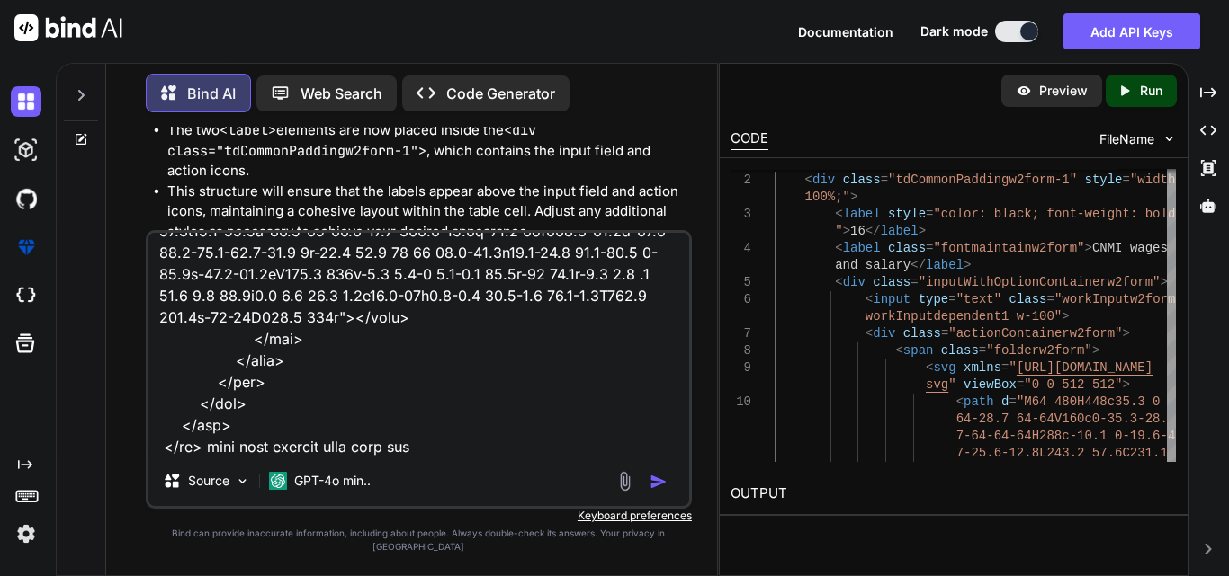
type textarea "<td> <label style="color: black; font-weight: bold;">17</label> <label class="f…"
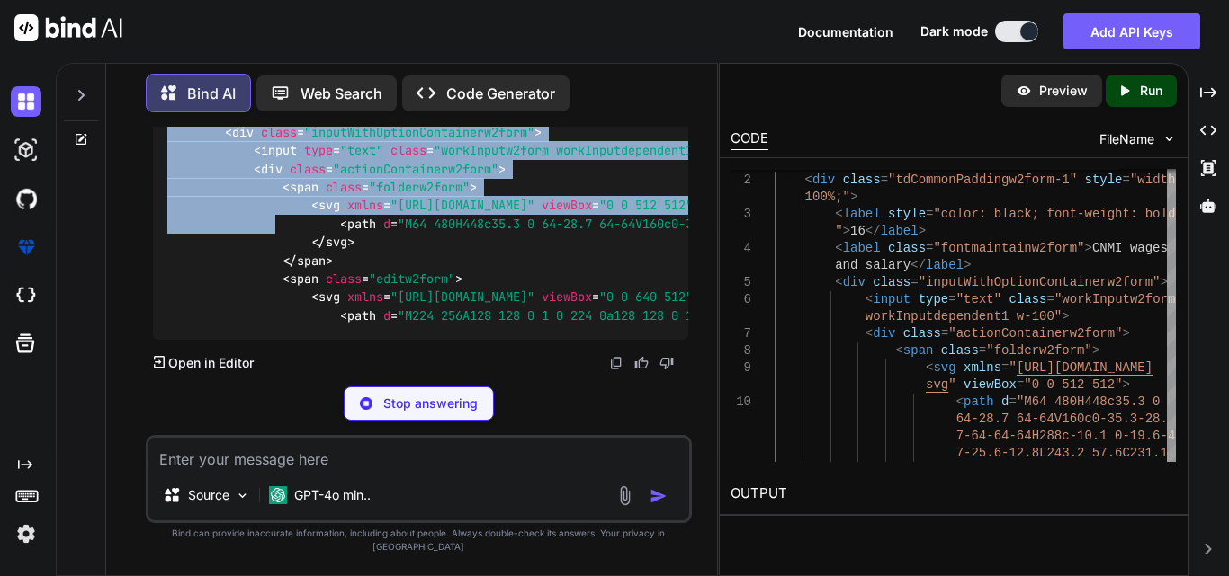
scroll to position [28931, 0]
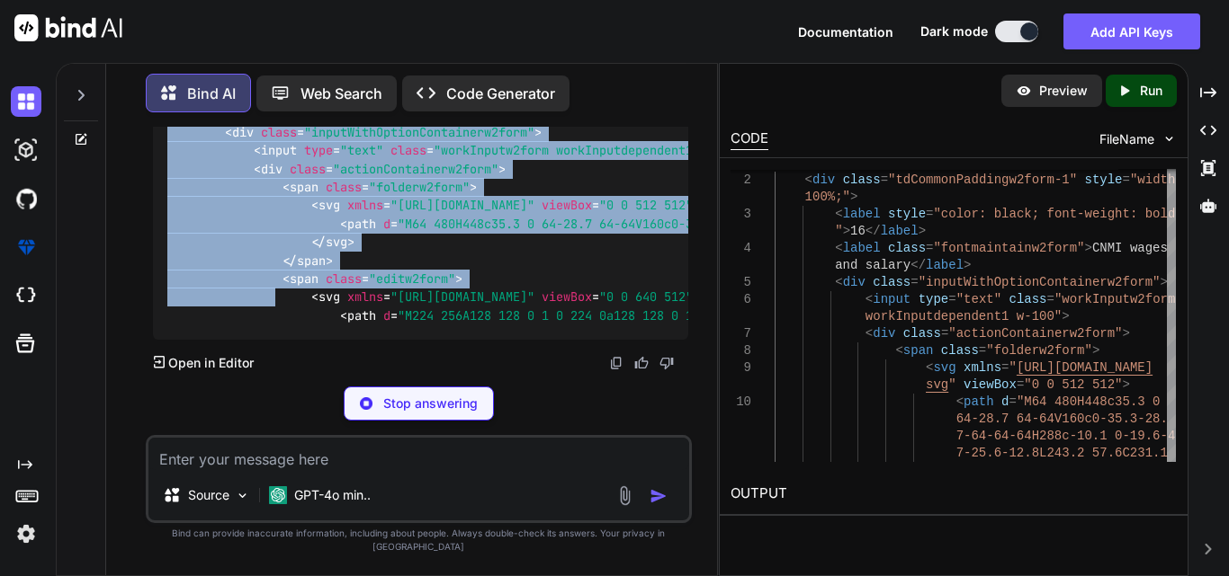
drag, startPoint x: 160, startPoint y: 237, endPoint x: 281, endPoint y: 293, distance: 133.2
click at [281, 293] on div "< td > < div class = "tdCommonPaddingw2form-1" style = "width: 100%;" > < label…" at bounding box center [420, 188] width 535 height 304
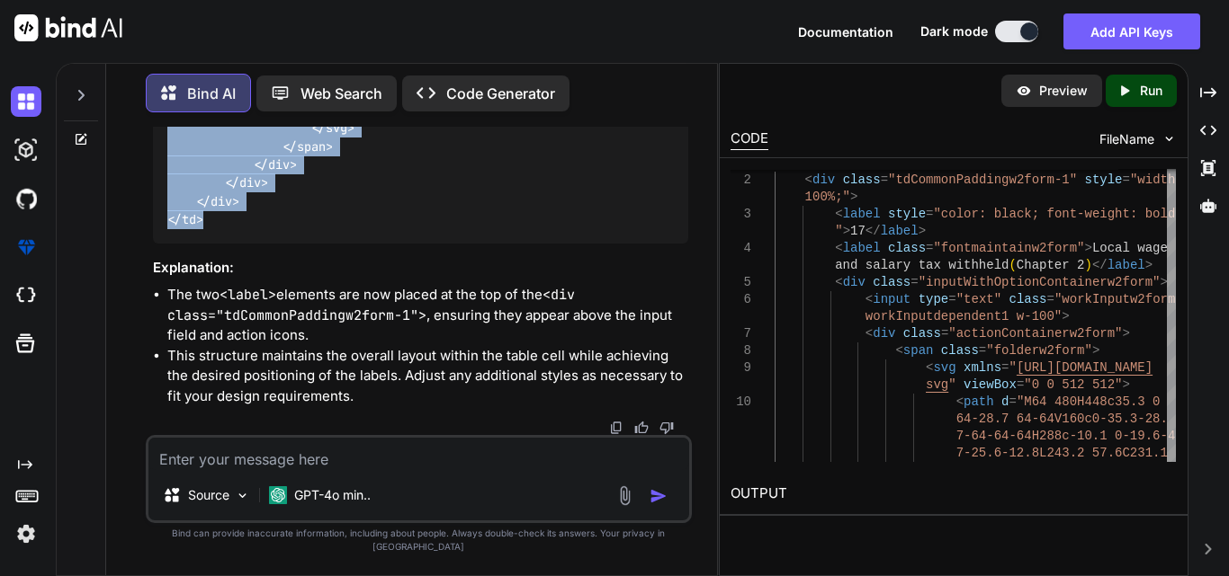
scroll to position [28688, 0]
drag, startPoint x: 214, startPoint y: 225, endPoint x: 162, endPoint y: 308, distance: 97.8
click at [162, 244] on div "< td > < div class = "tdCommonPaddingw2form-1" style = "width: 100%;" > < label…" at bounding box center [420, 37] width 535 height 414
copy code "< td > < div class = "tdCommonPaddingw2form-1" style = "width: 100%;" > < label…"
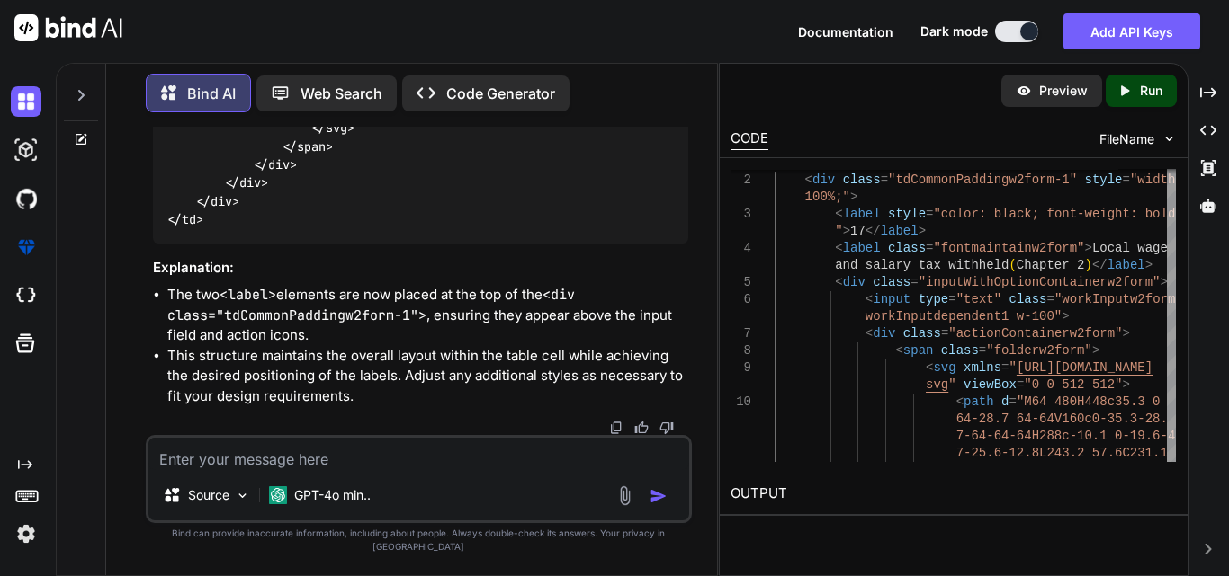
click at [256, 470] on textarea at bounding box center [418, 454] width 541 height 32
paste textarea "<tr> <td style="border-right: 1px solid gray;"> <div class="tdCommonPaddingw2fo…"
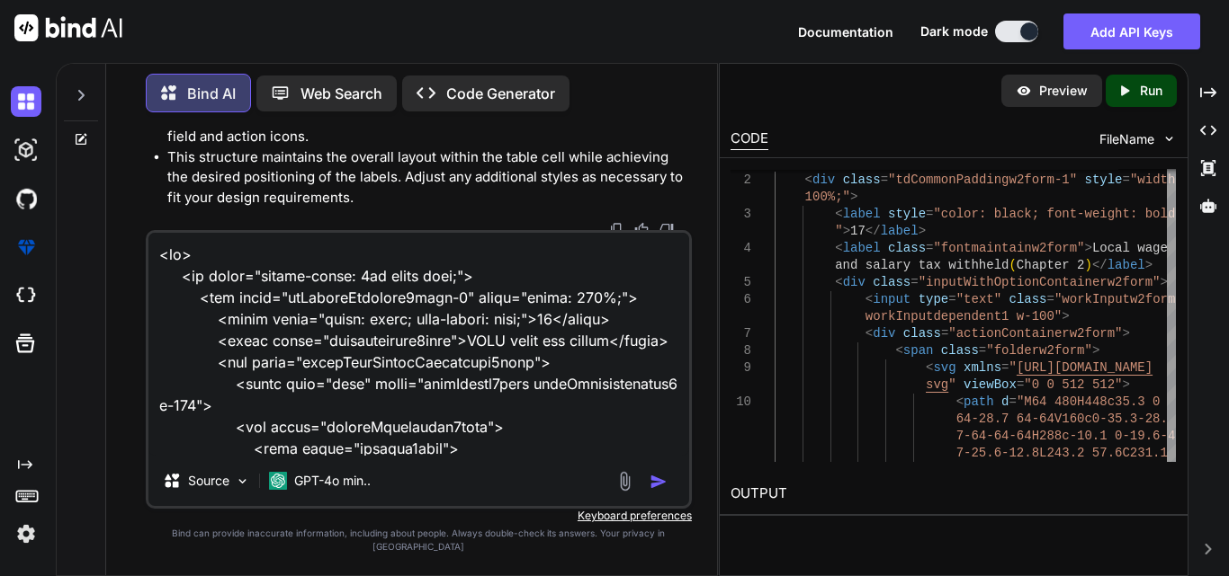
scroll to position [1362, 0]
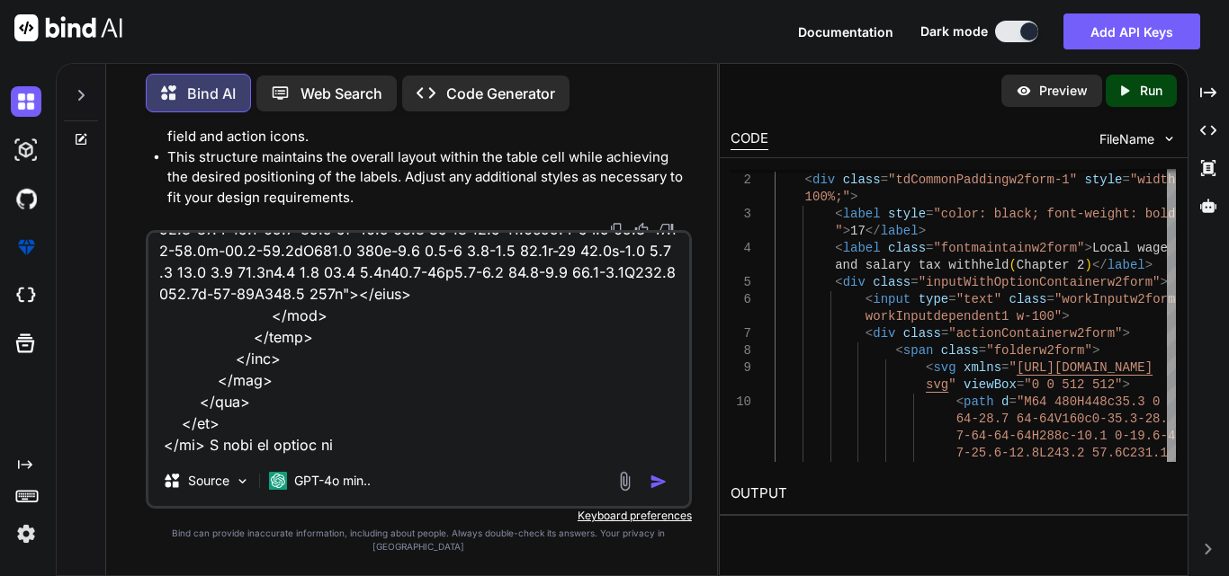
type textarea "<tr> <td style="border-right: 1px solid gray;"> <div class="tdCommonPaddingw2fo…"
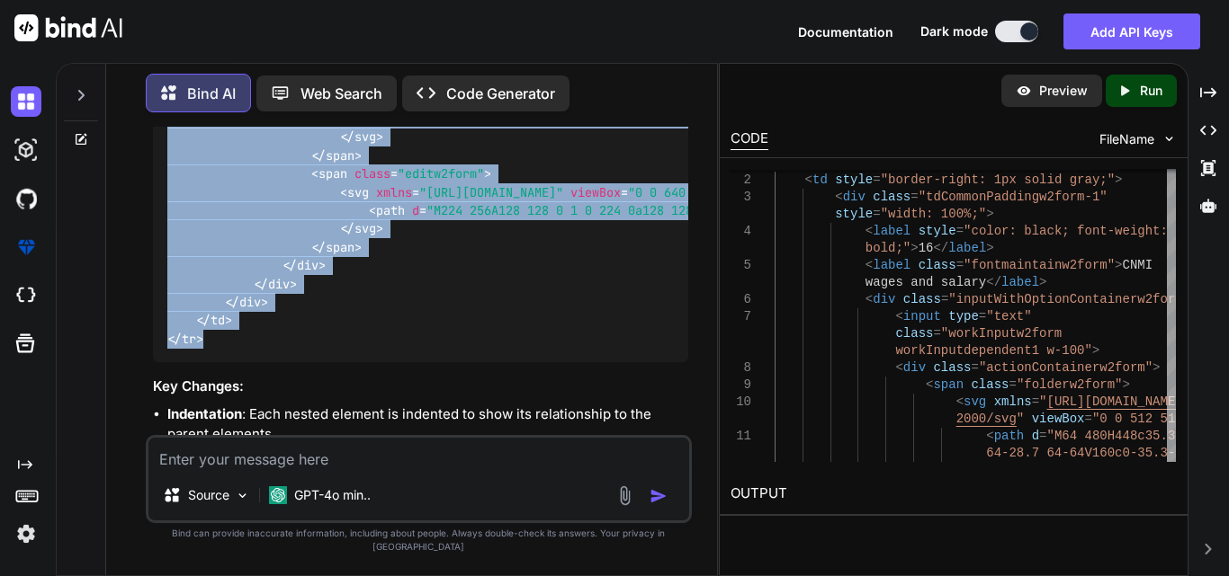
scroll to position [30362, 0]
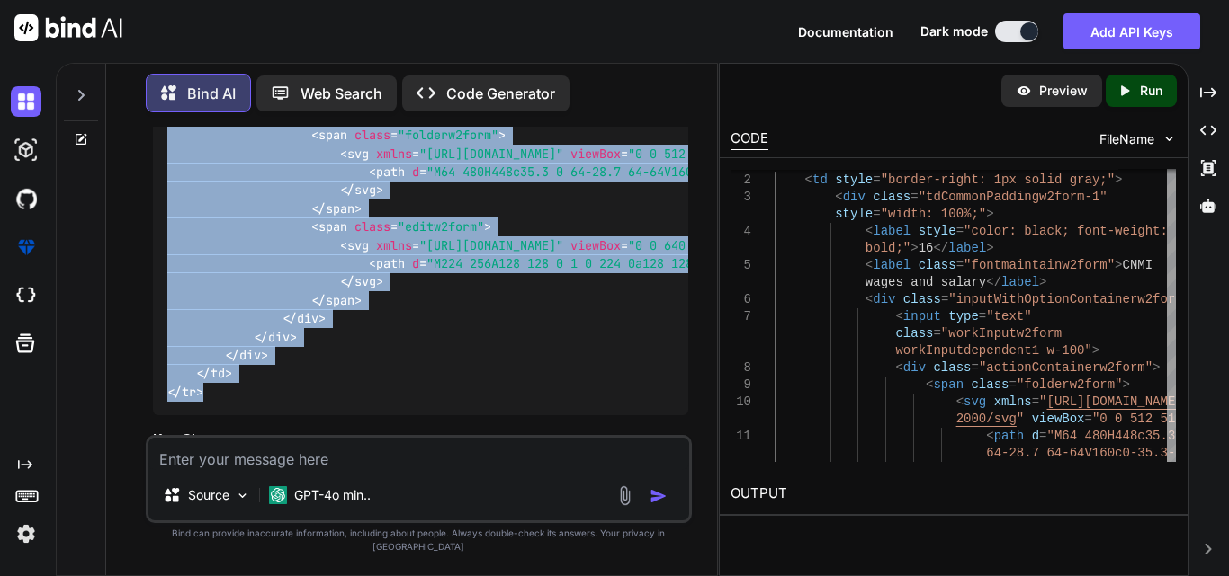
drag, startPoint x: 209, startPoint y: 356, endPoint x: 163, endPoint y: 272, distance: 96.2
copy code "< tr > < td style = "border-right: 1px solid gray;" > < div class = "tdCommonPa…"
